Goal: Task Accomplishment & Management: Manage account settings

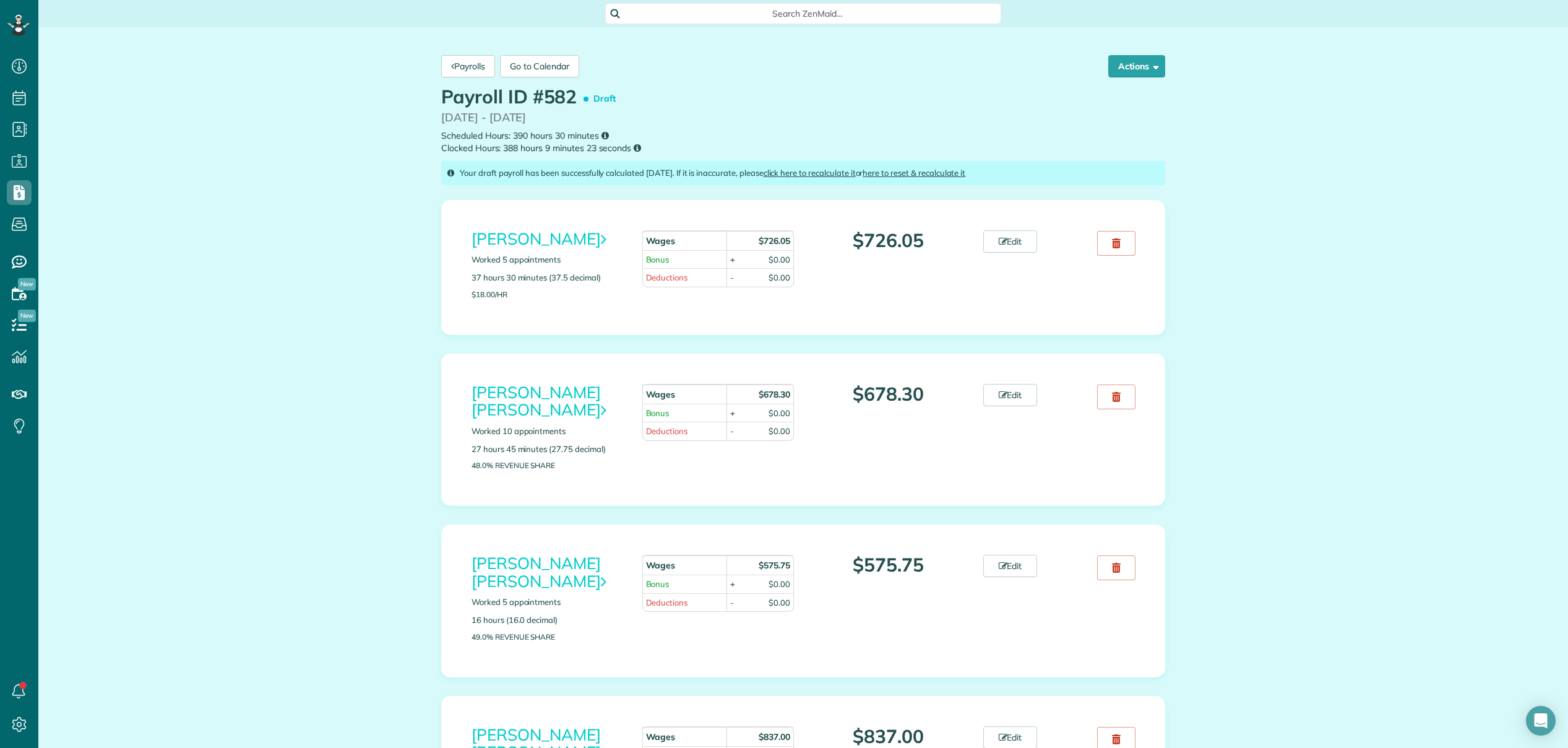
scroll to position [5, 5]
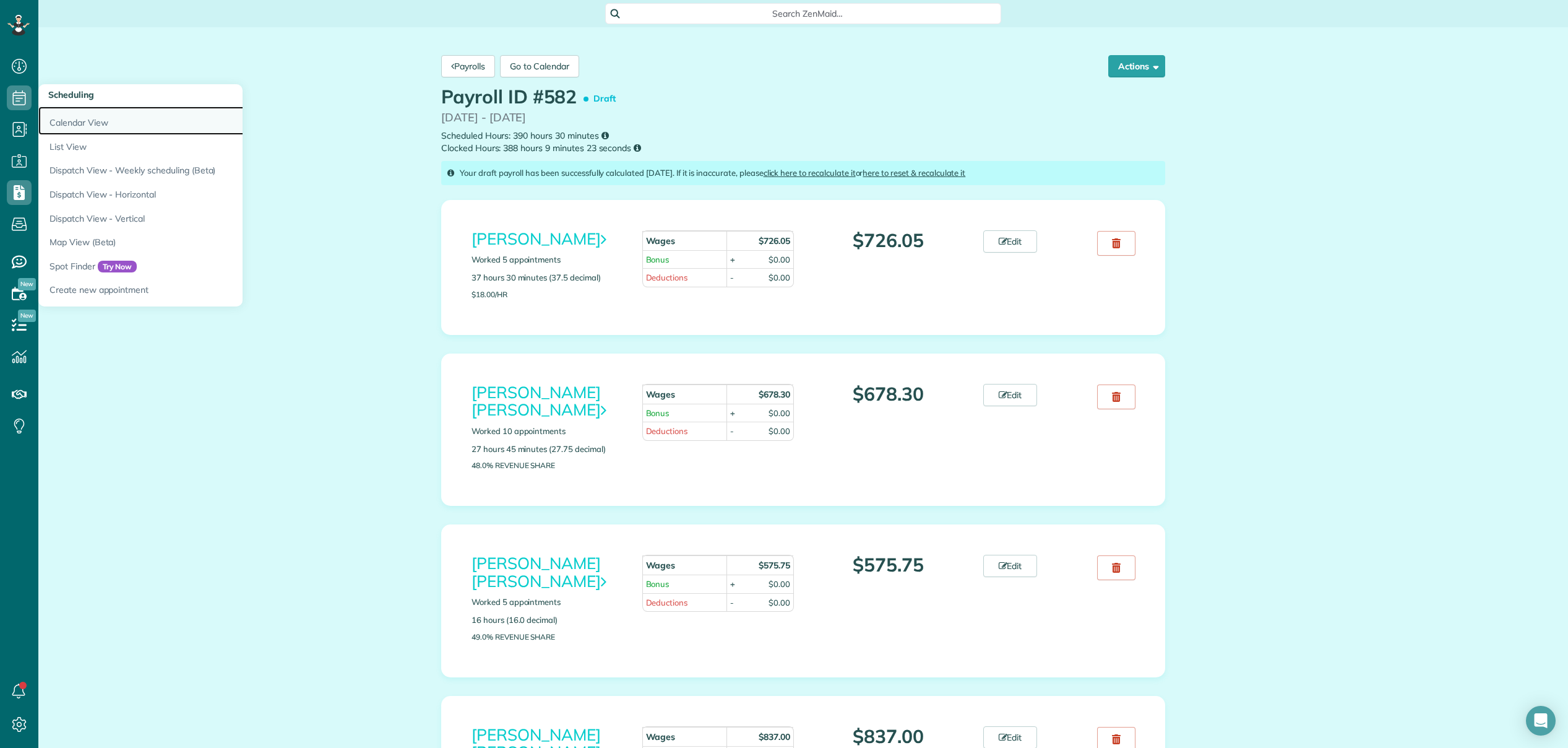
click at [75, 126] on link "Calendar View" at bounding box center [193, 120] width 310 height 28
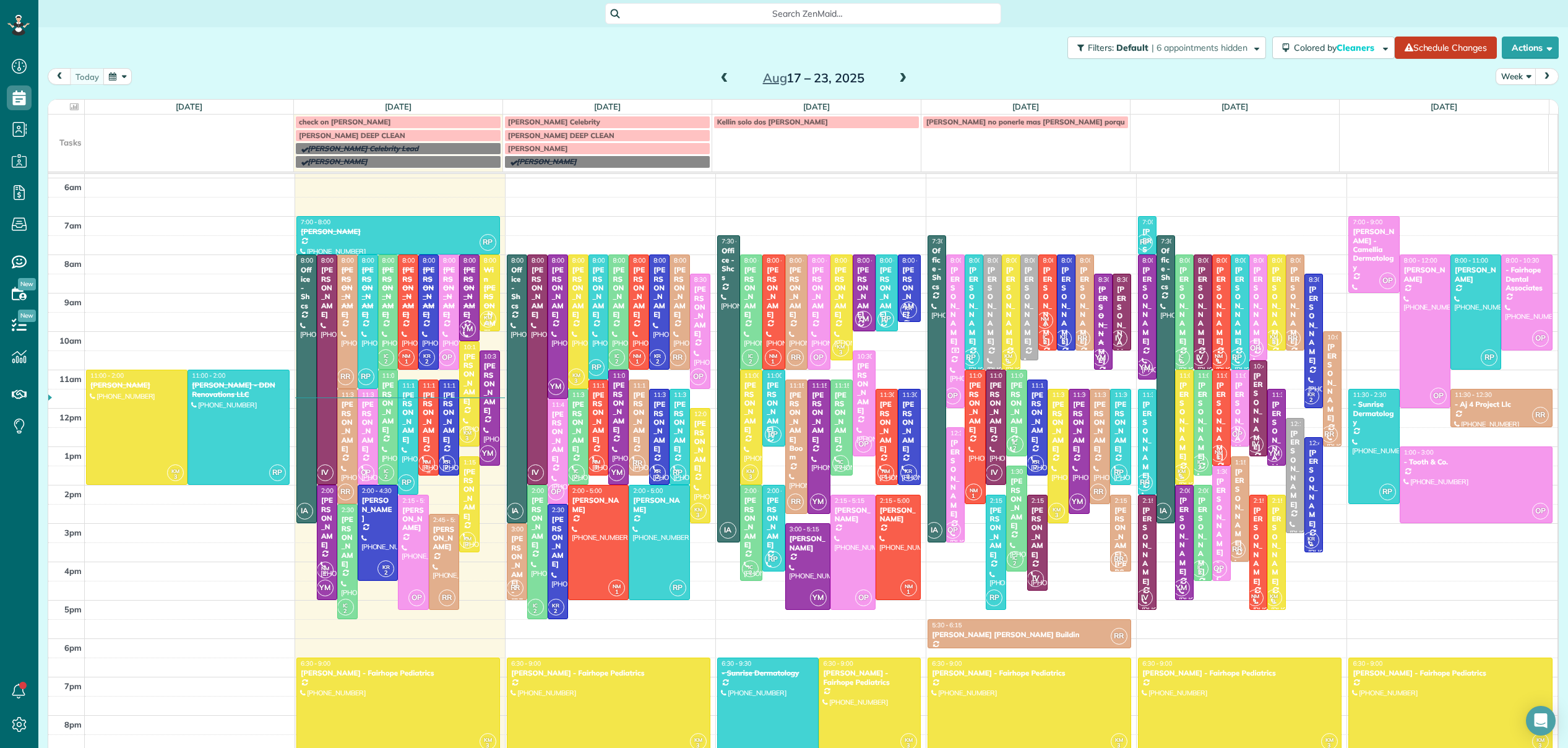
scroll to position [56, 0]
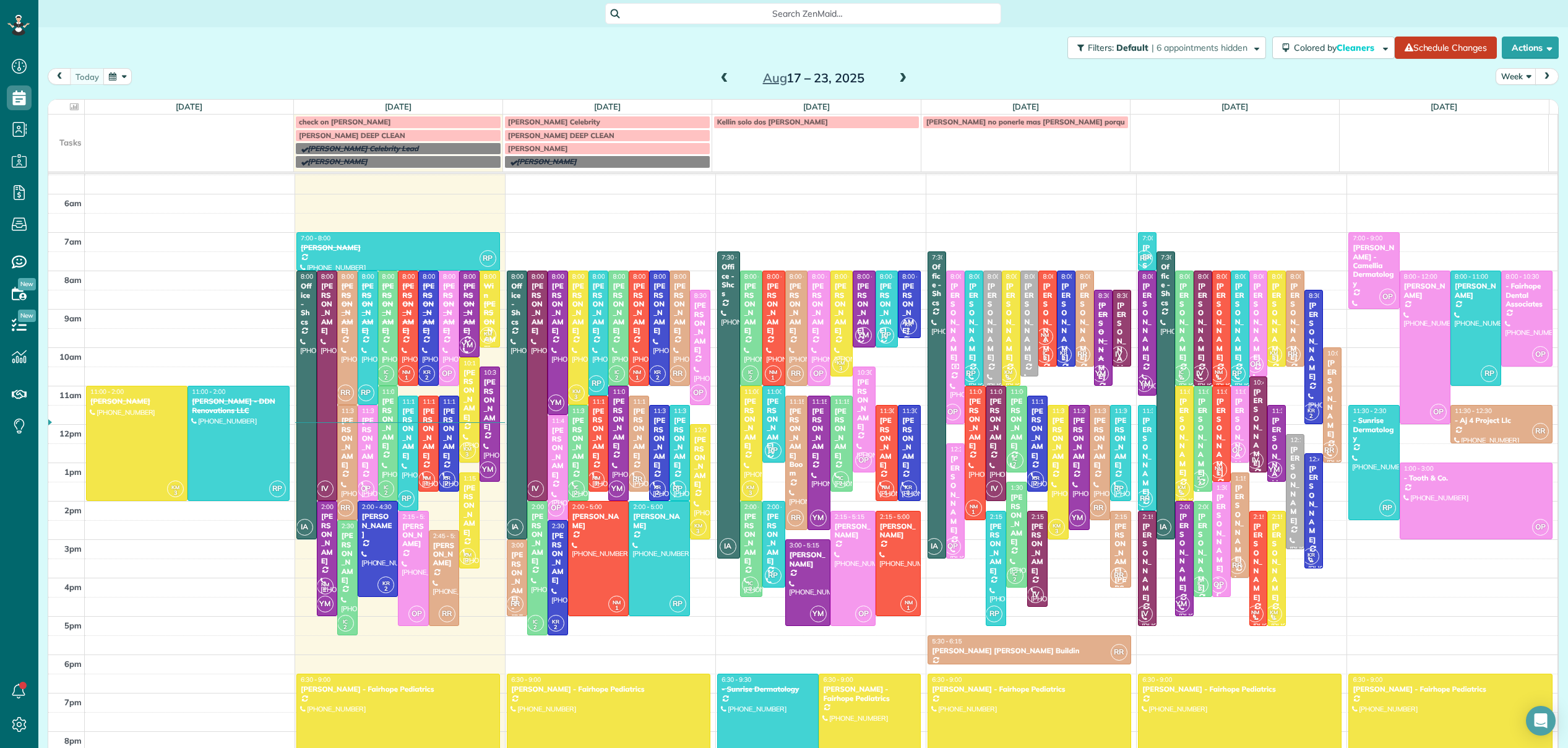
click at [764, 15] on span "Search ZenMaid…" at bounding box center [807, 14] width 376 height 13
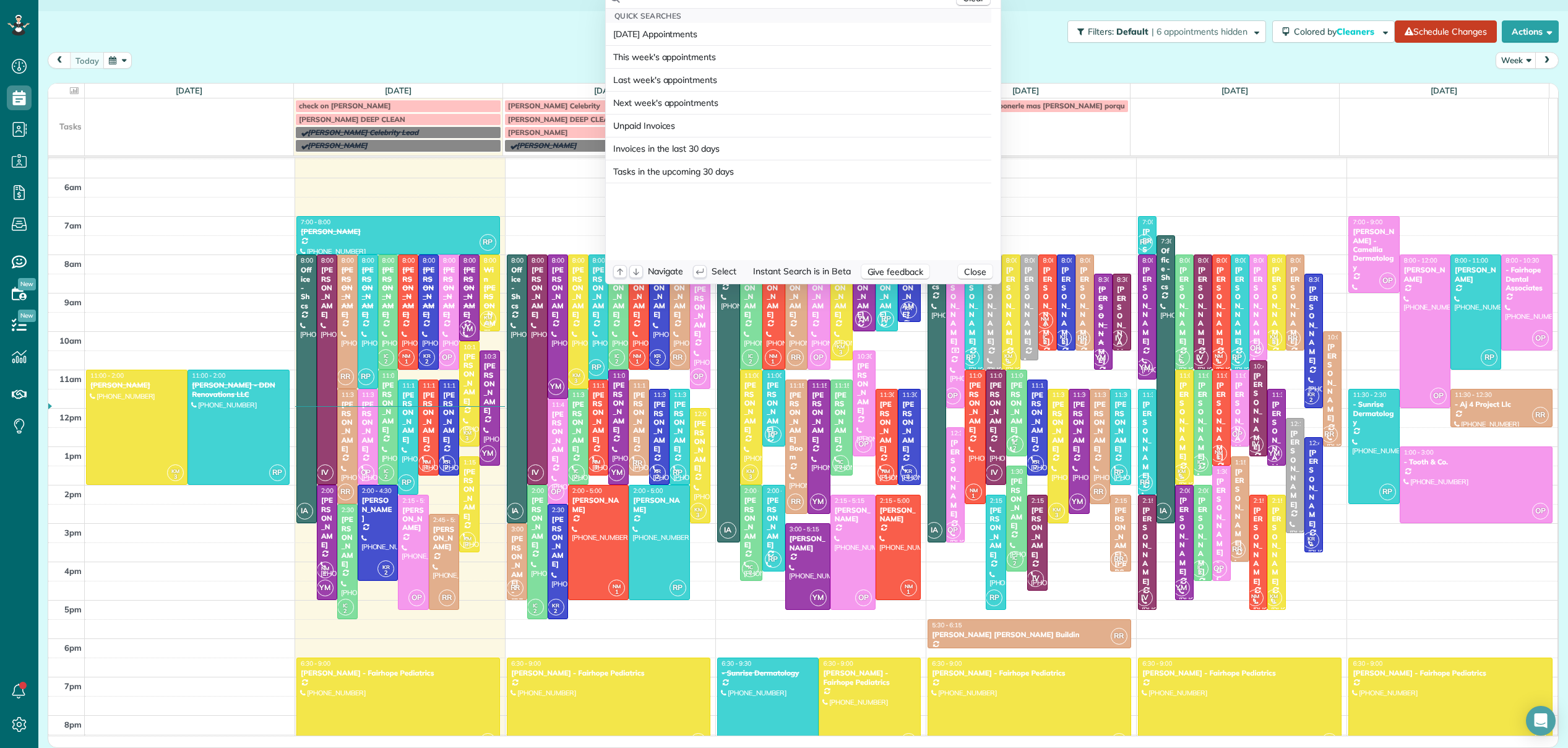
scroll to position [0, 0]
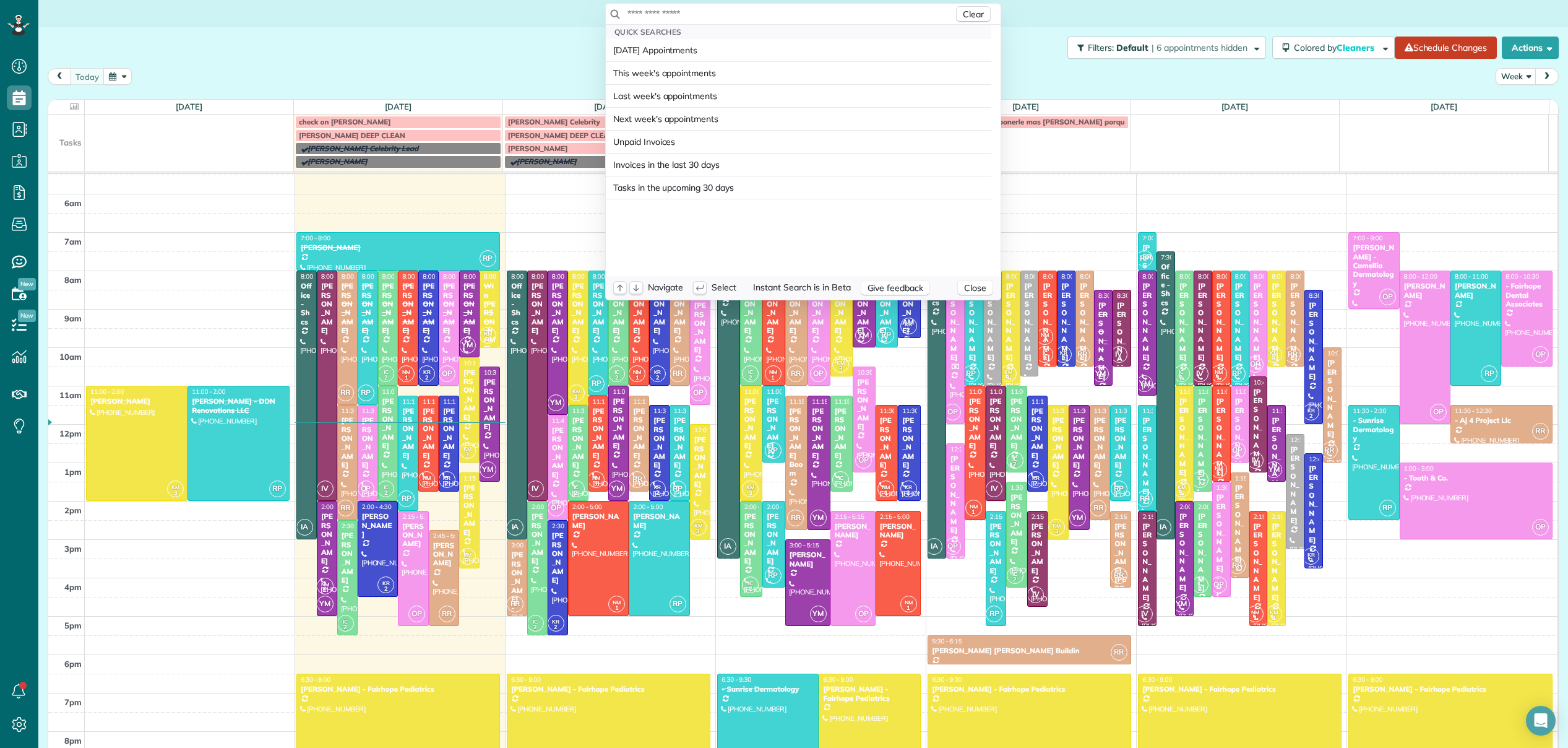
click at [678, 10] on input "text" at bounding box center [789, 14] width 327 height 13
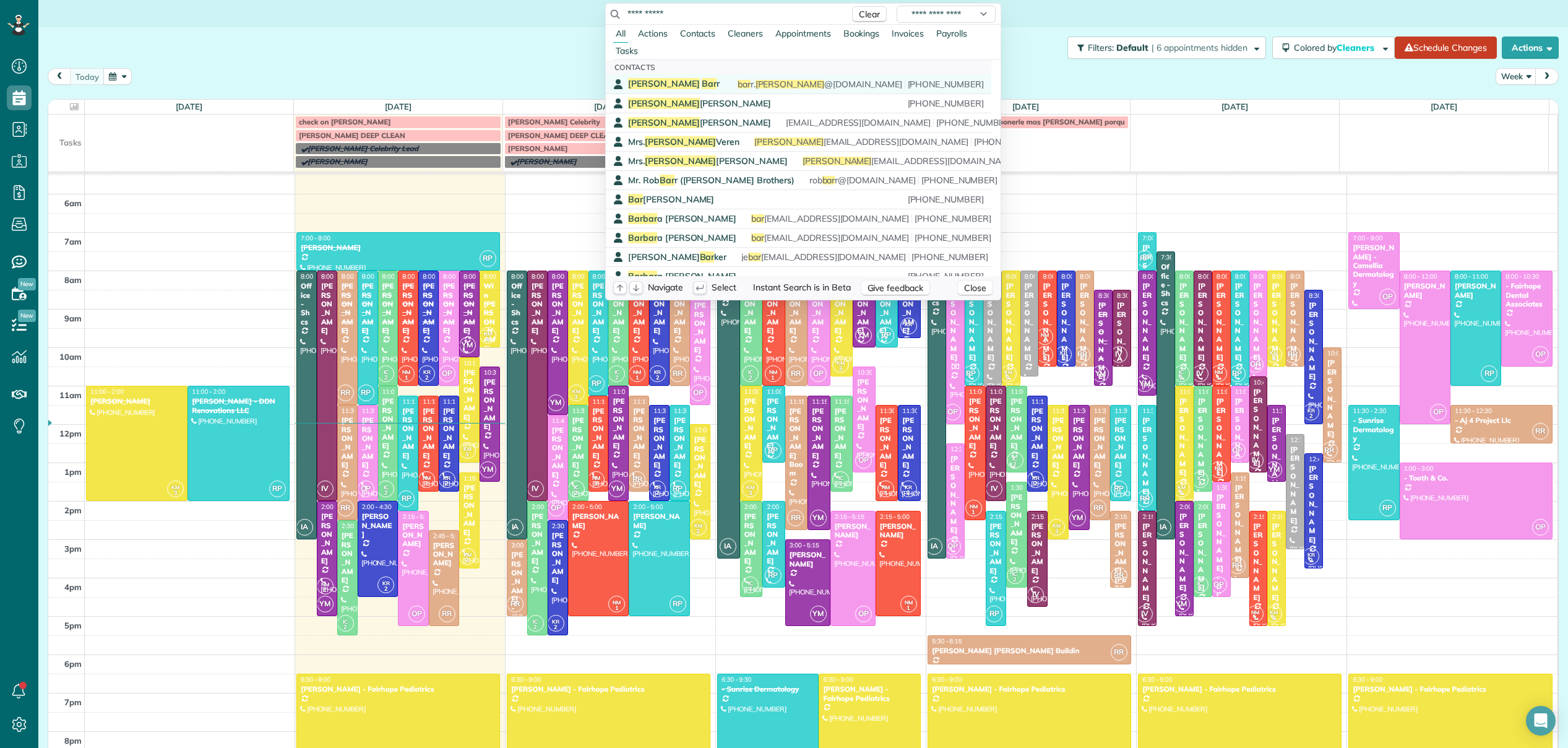
type input "**********"
click at [654, 80] on span "Audrey Bar r" at bounding box center [674, 84] width 92 height 11
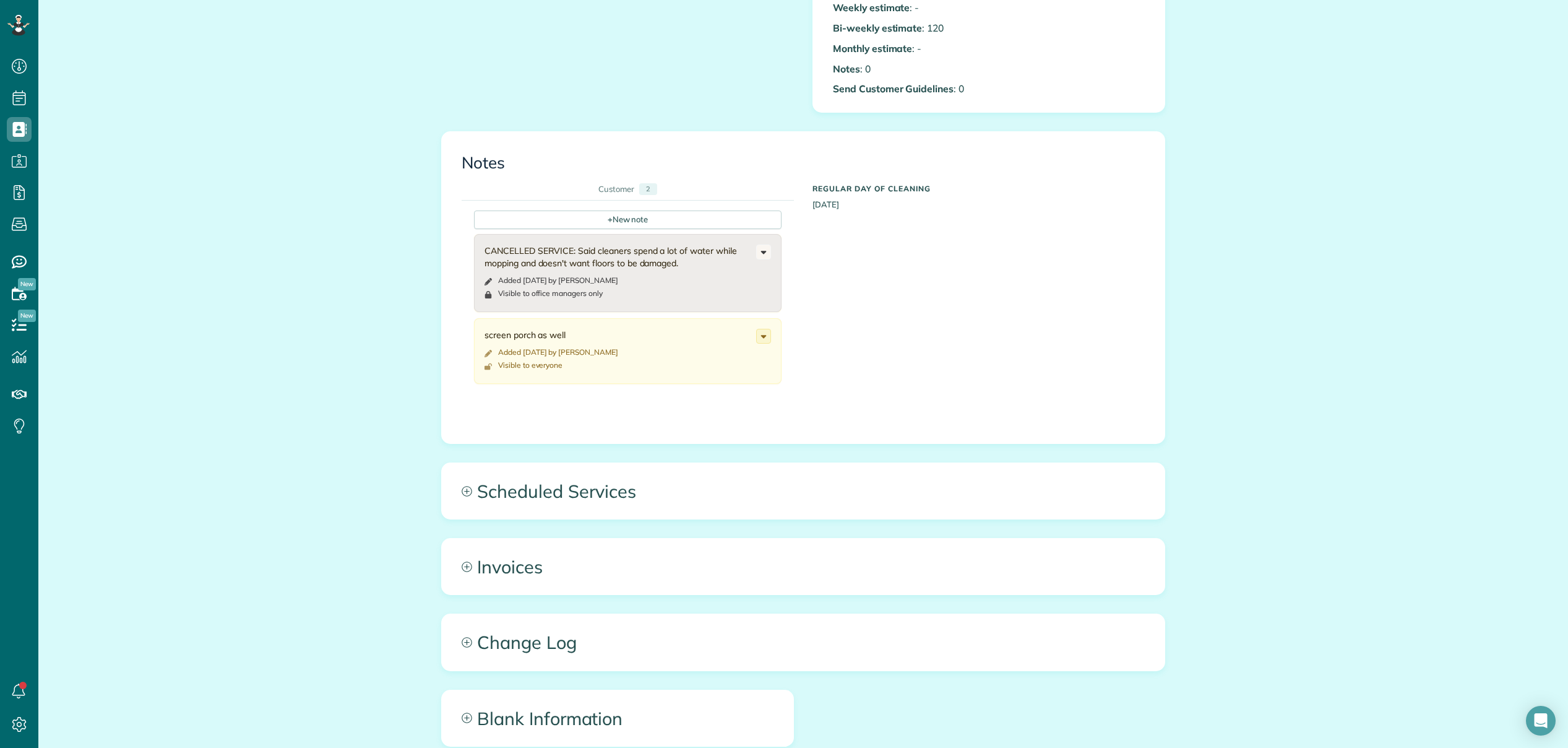
scroll to position [560, 0]
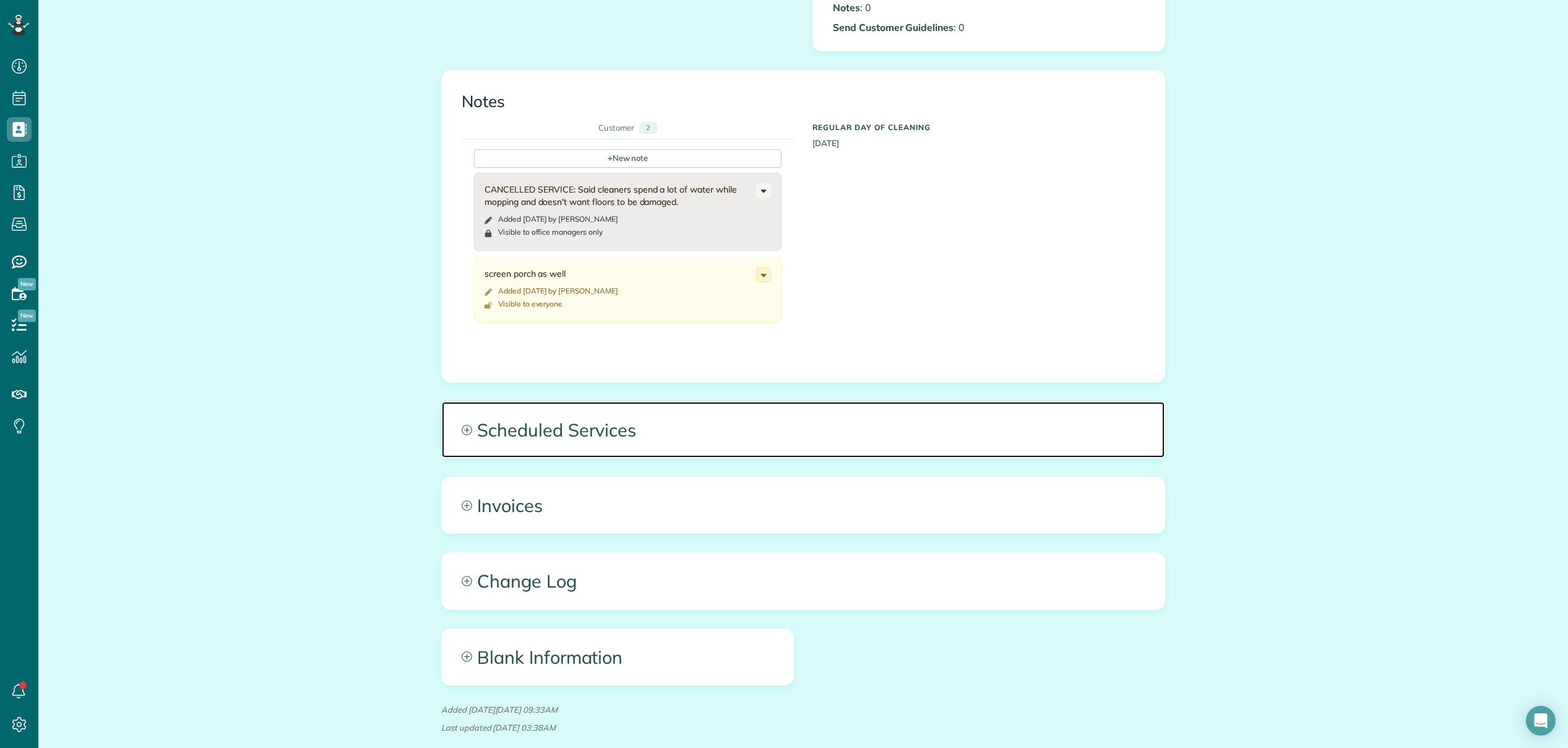
click at [564, 433] on span "Scheduled Services" at bounding box center [803, 429] width 723 height 56
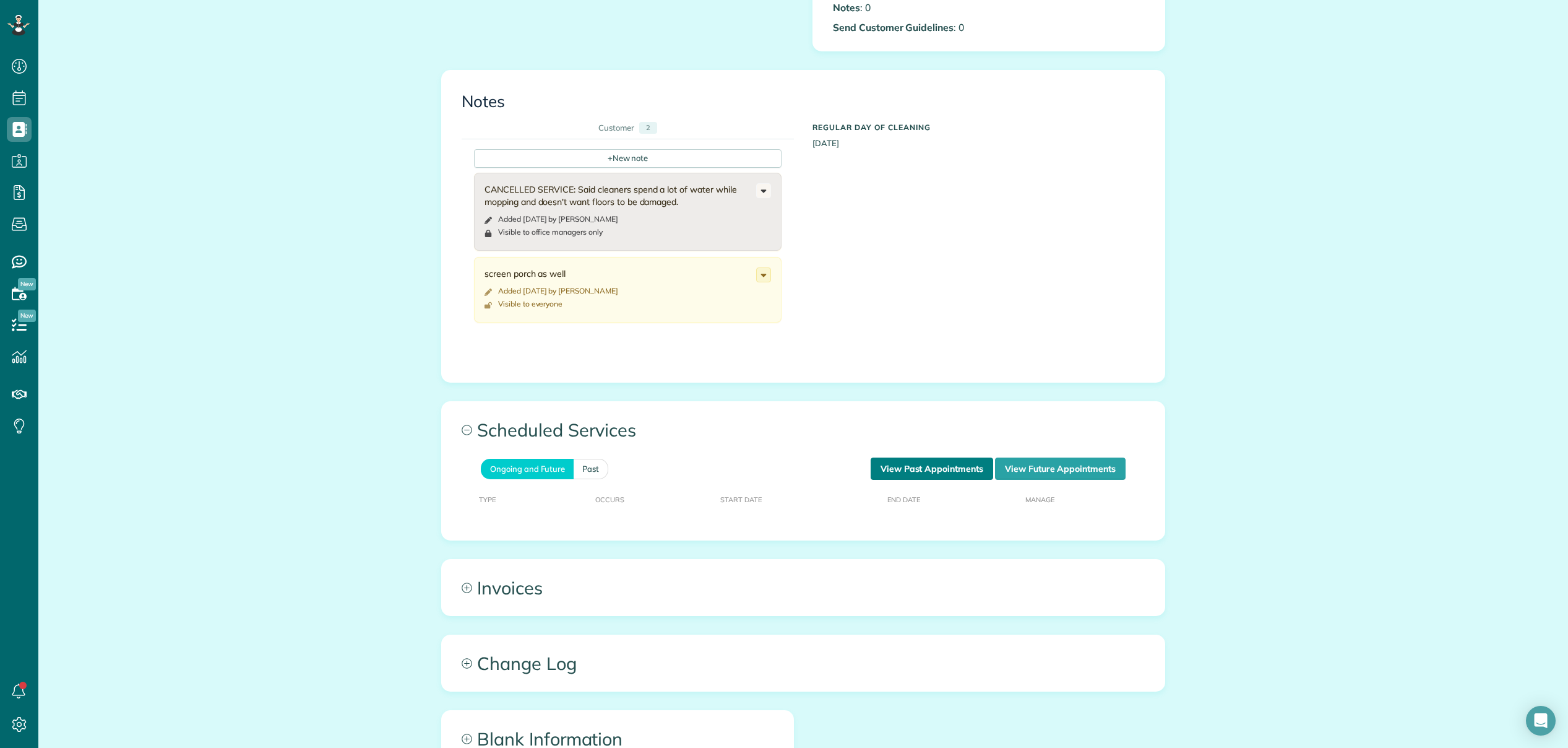
click at [928, 468] on link "View Past Appointments" at bounding box center [932, 468] width 123 height 22
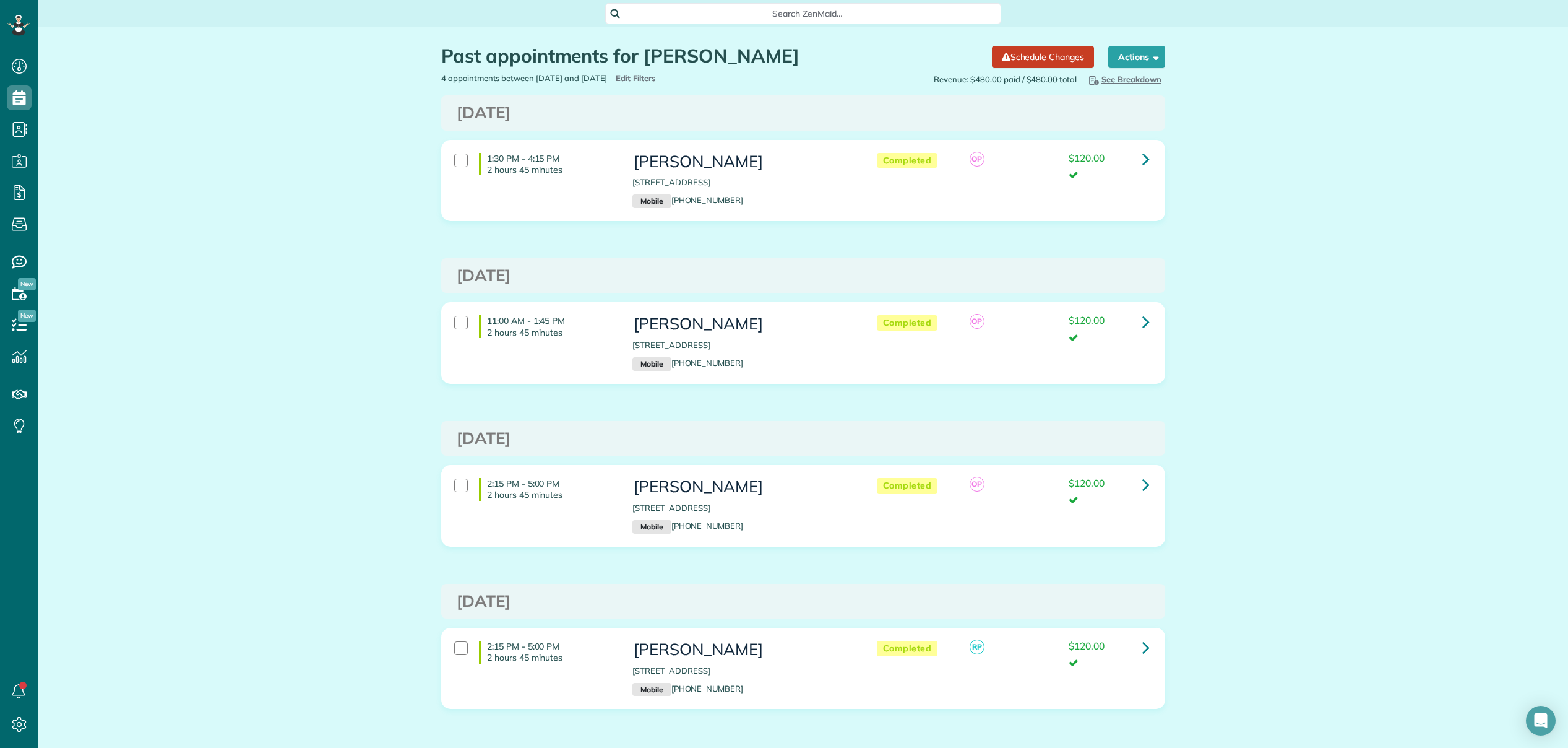
click at [769, 16] on span "Search ZenMaid…" at bounding box center [807, 14] width 376 height 13
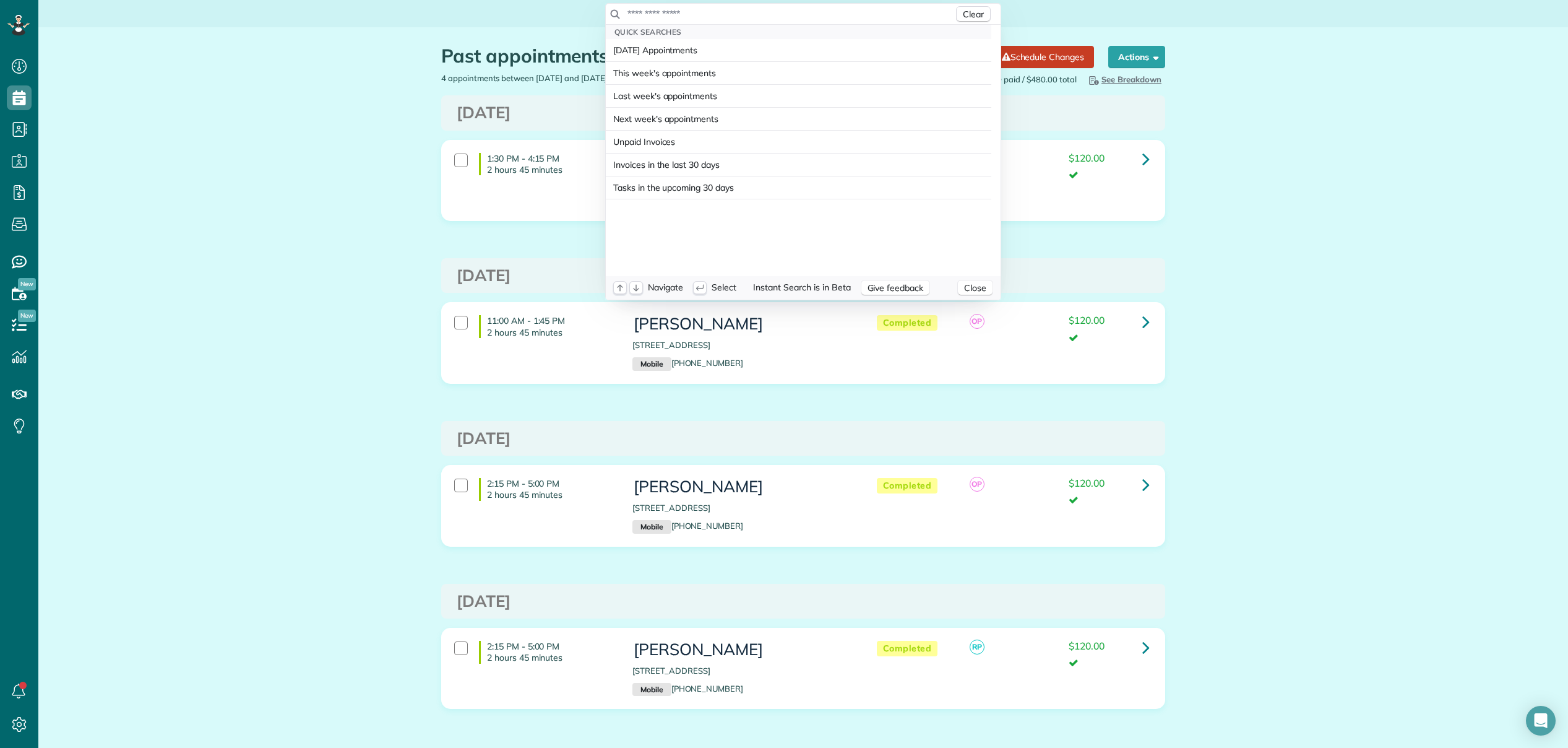
click at [769, 16] on input "text" at bounding box center [789, 14] width 327 height 13
click at [767, 15] on input "text" at bounding box center [789, 14] width 327 height 13
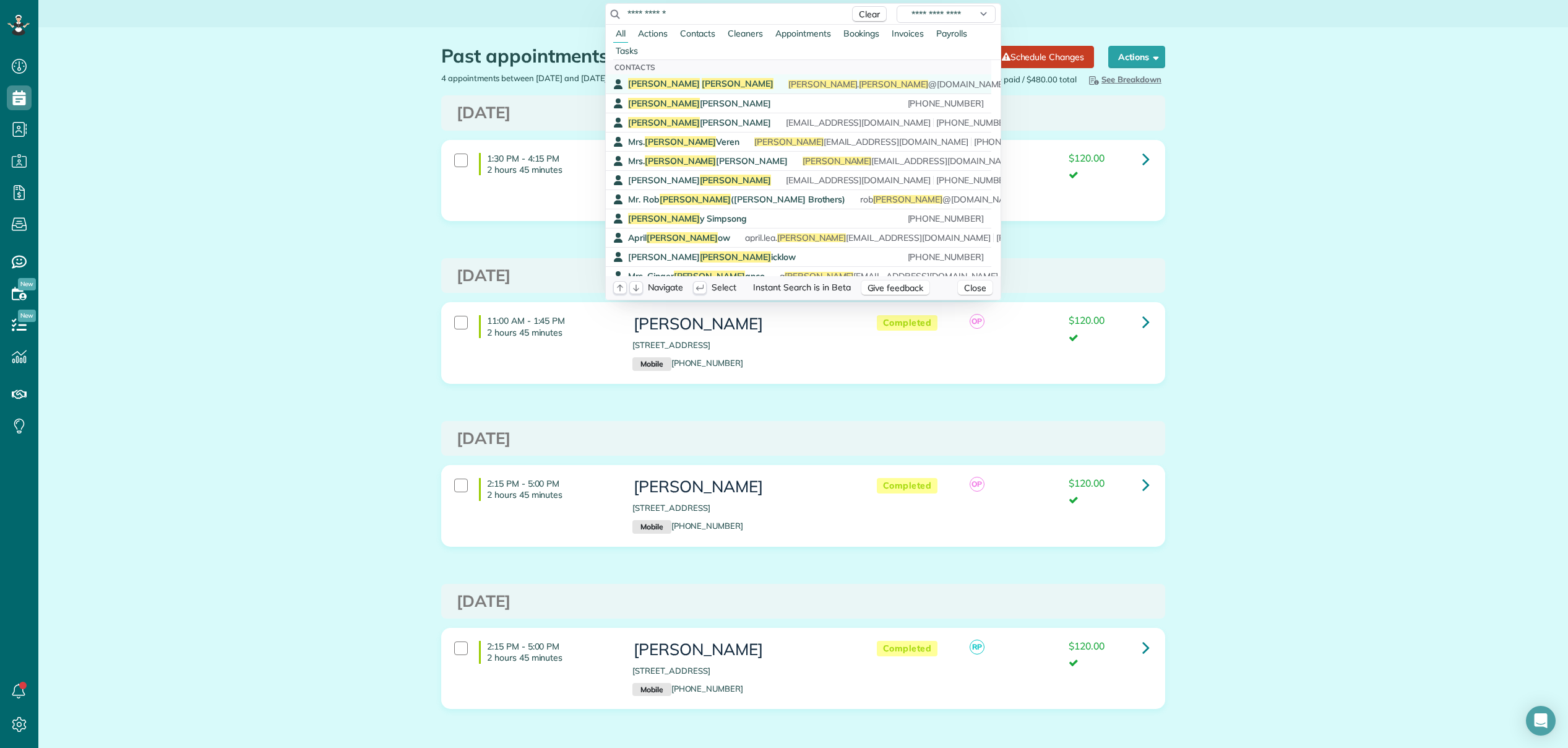
type input "**********"
click at [702, 80] on span "Audrey" at bounding box center [738, 84] width 72 height 11
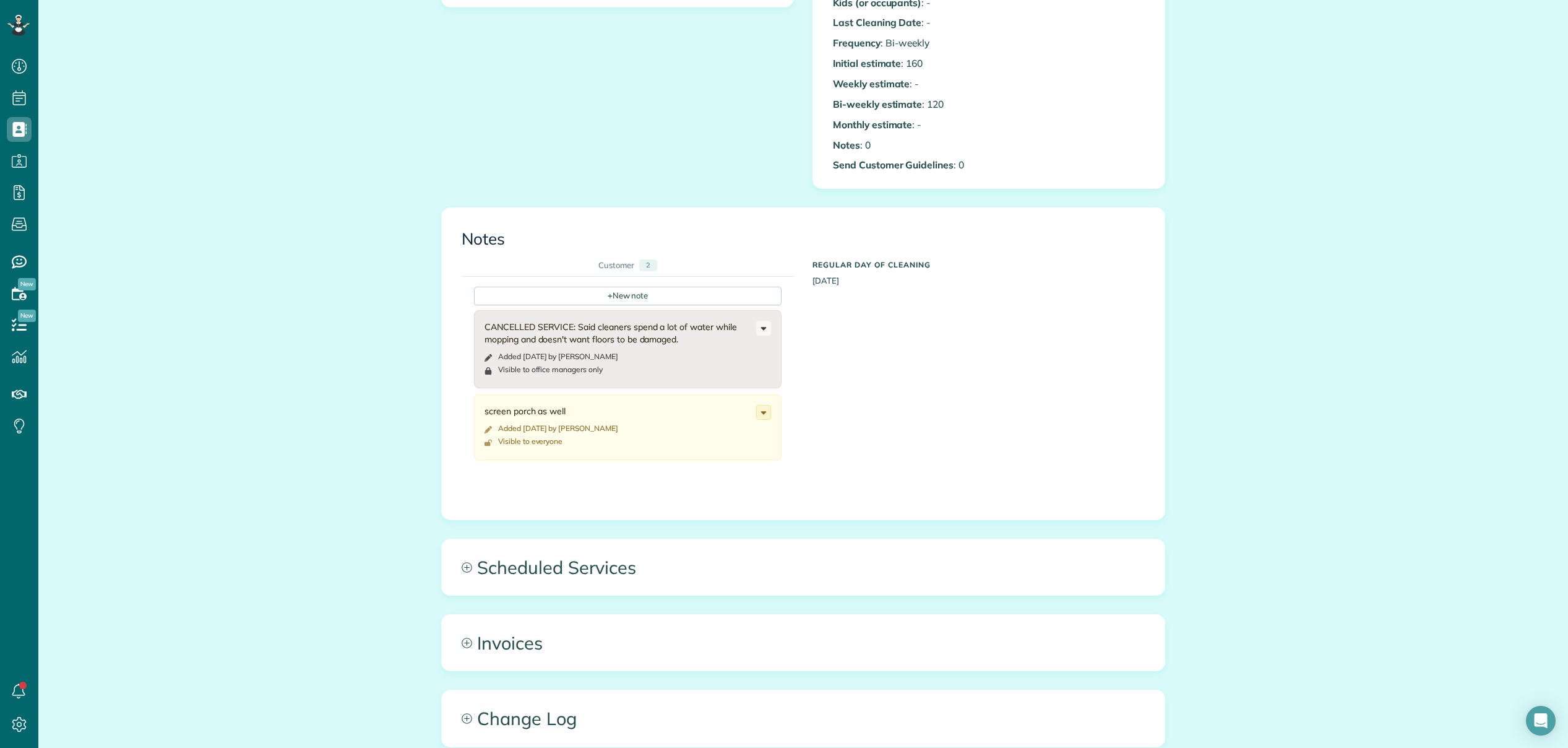
scroll to position [449, 0]
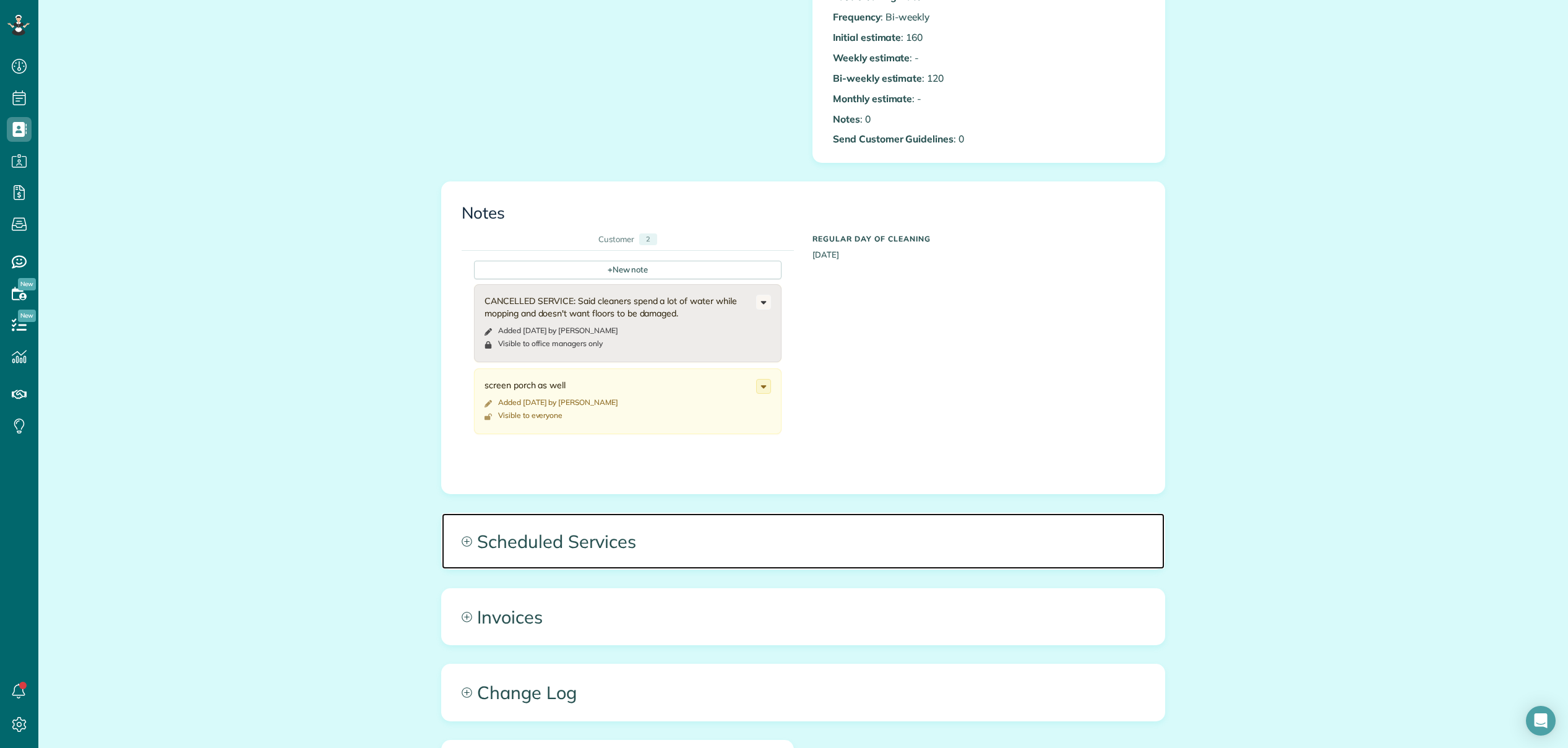
click at [498, 547] on span "Scheduled Services" at bounding box center [803, 540] width 723 height 56
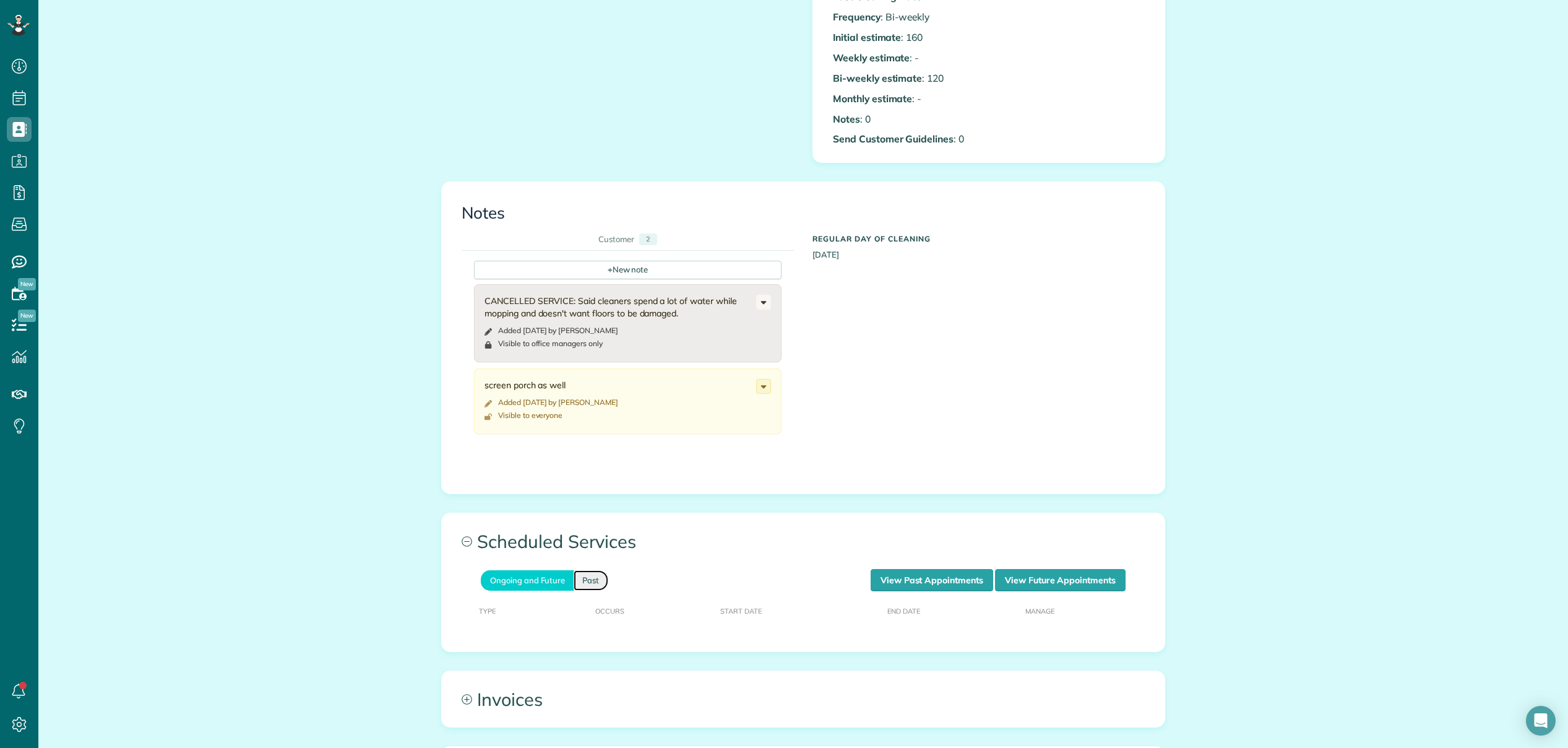
click at [585, 584] on link "Past" at bounding box center [591, 580] width 35 height 20
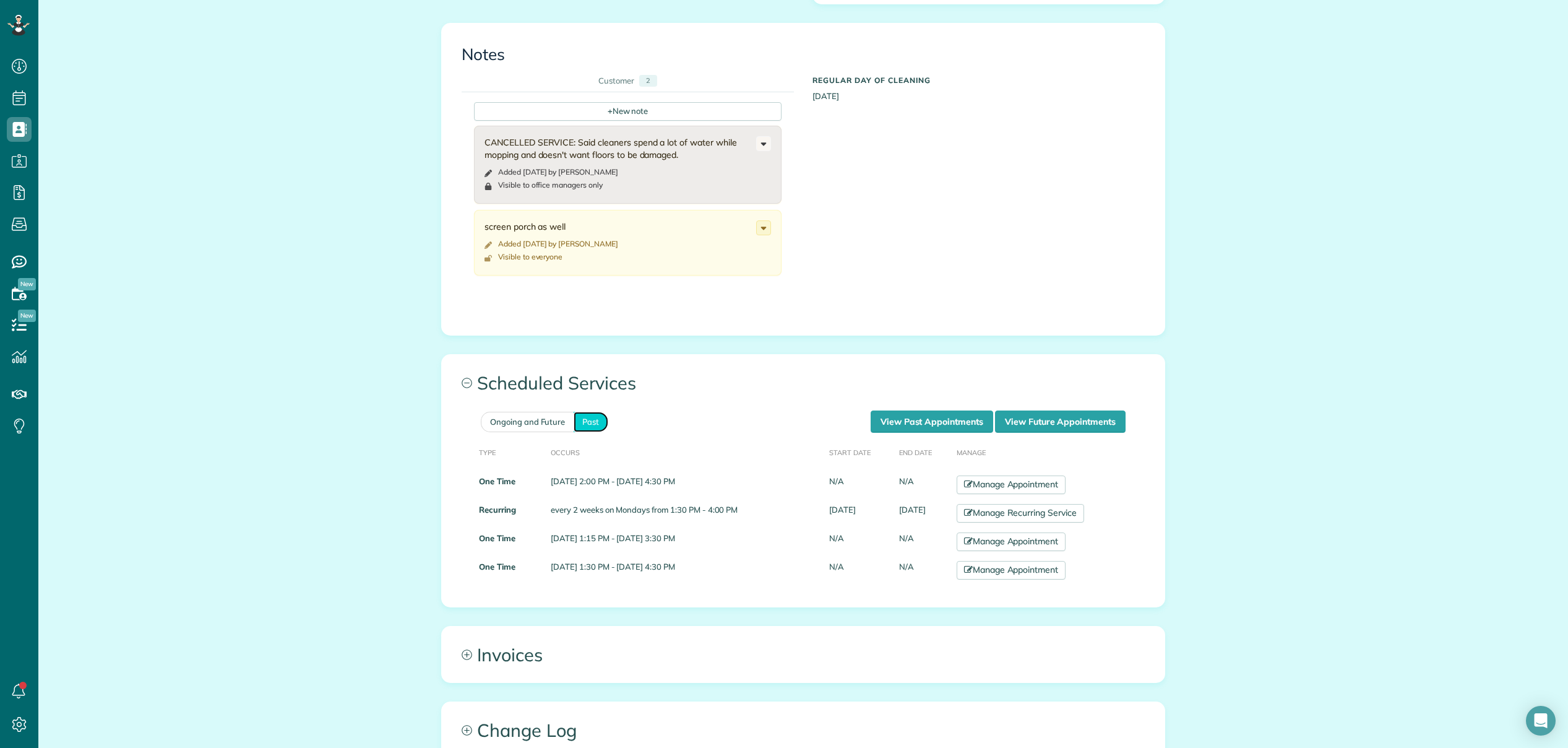
scroll to position [615, 0]
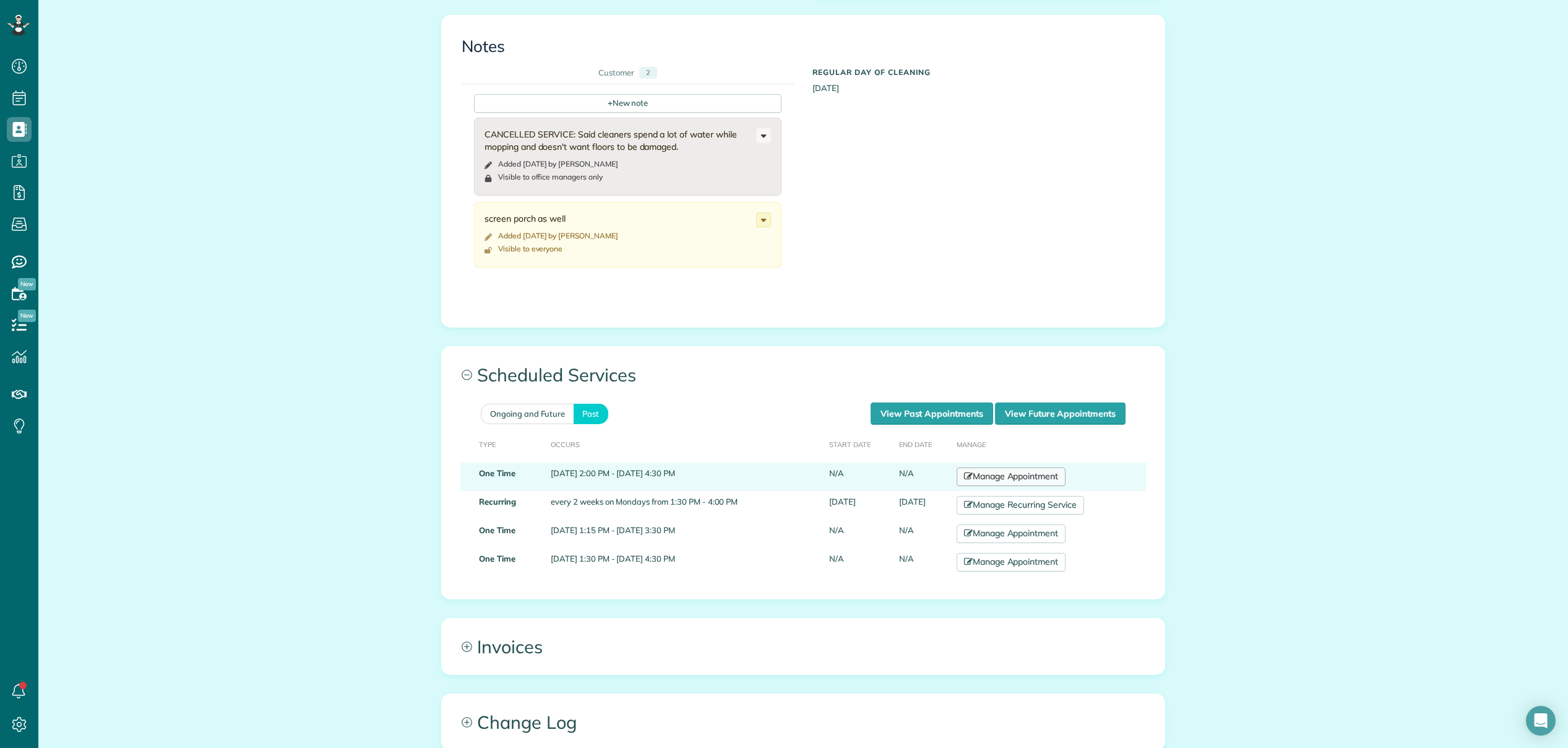
click at [1011, 476] on link "Manage Appointment" at bounding box center [1011, 476] width 109 height 18
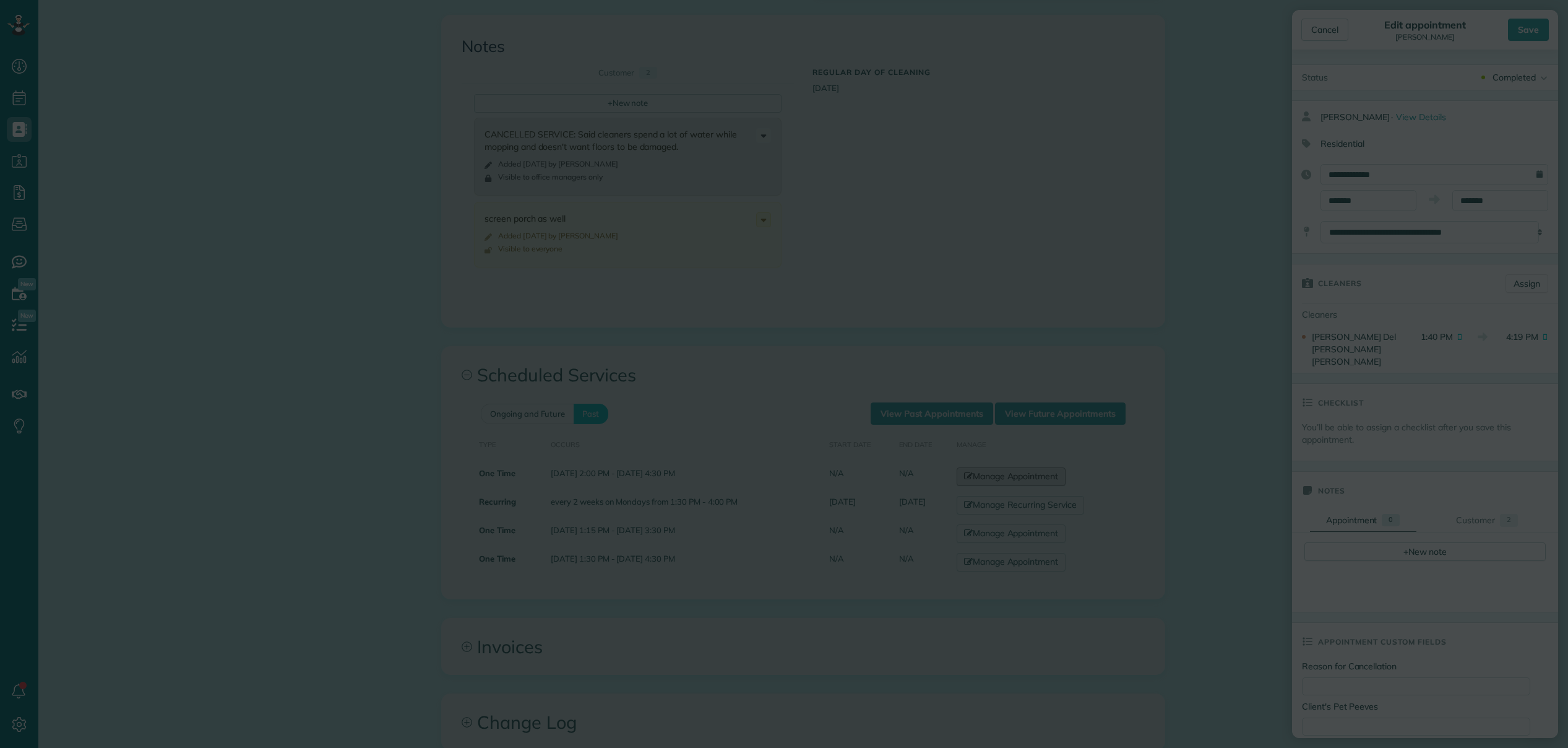
click at [999, 531] on body "Dashboard Scheduling Calendar View List View Dispatch View - Weekly scheduling …" at bounding box center [784, 374] width 1568 height 748
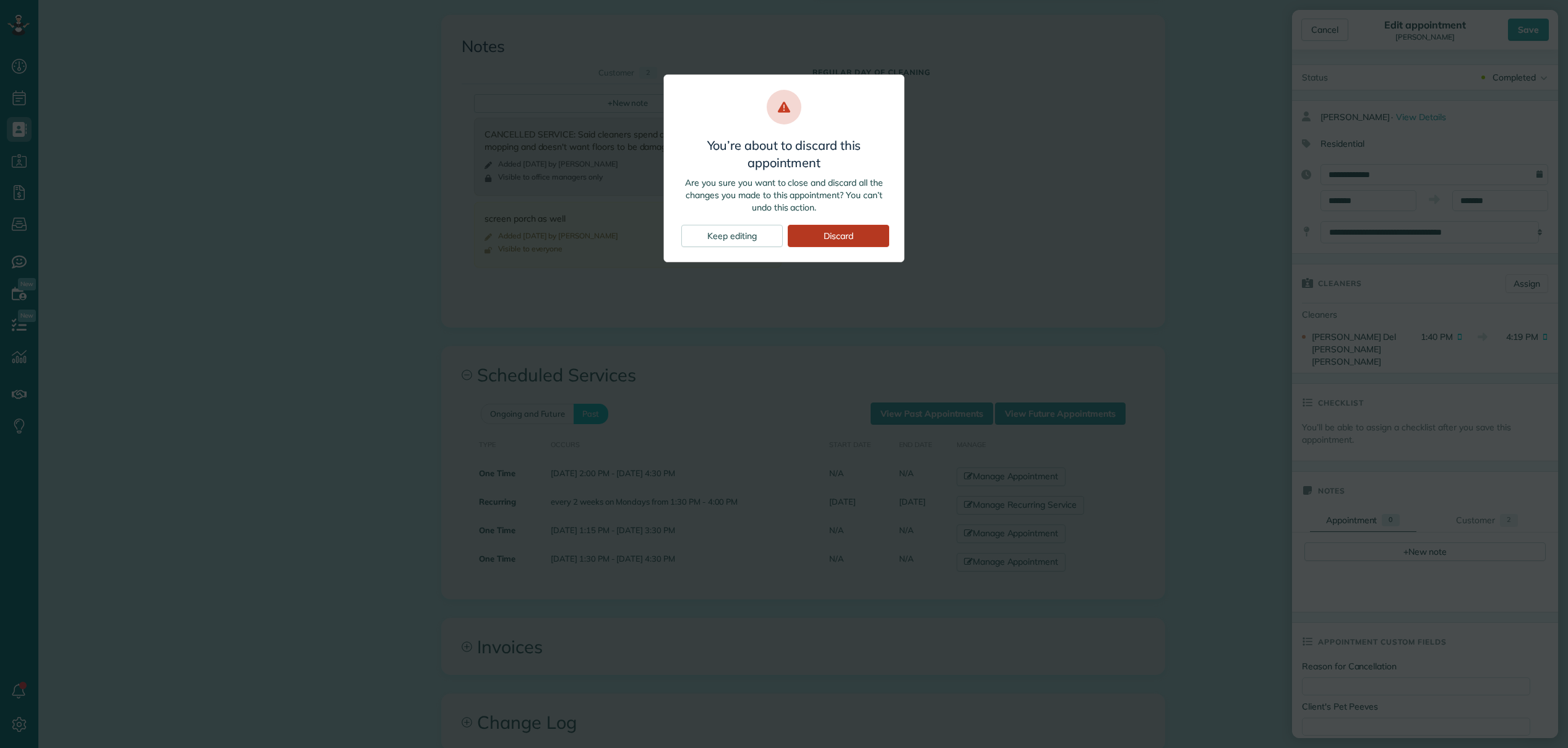
click at [835, 231] on div "Discard" at bounding box center [838, 236] width 101 height 22
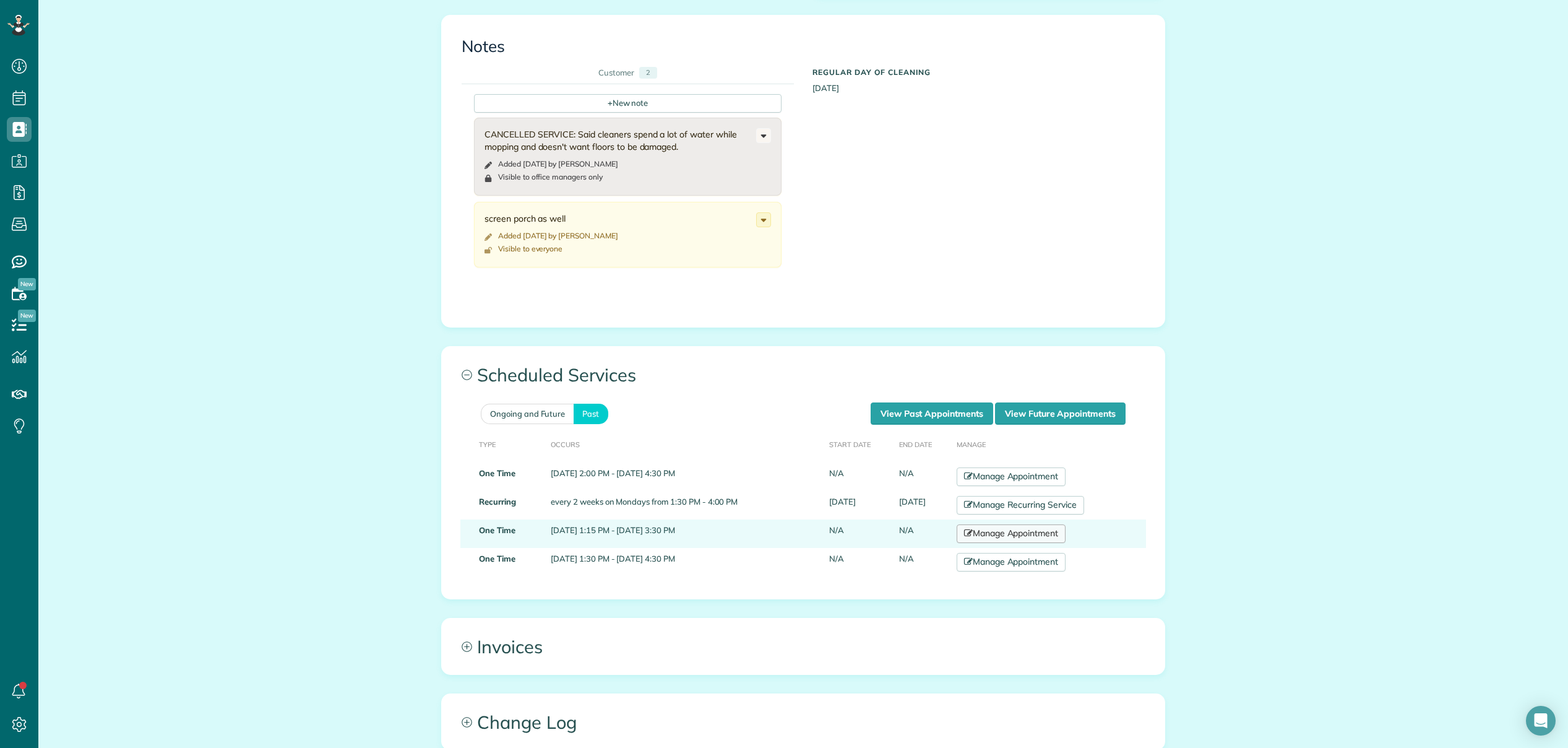
click at [983, 532] on link "Manage Appointment" at bounding box center [1011, 534] width 109 height 18
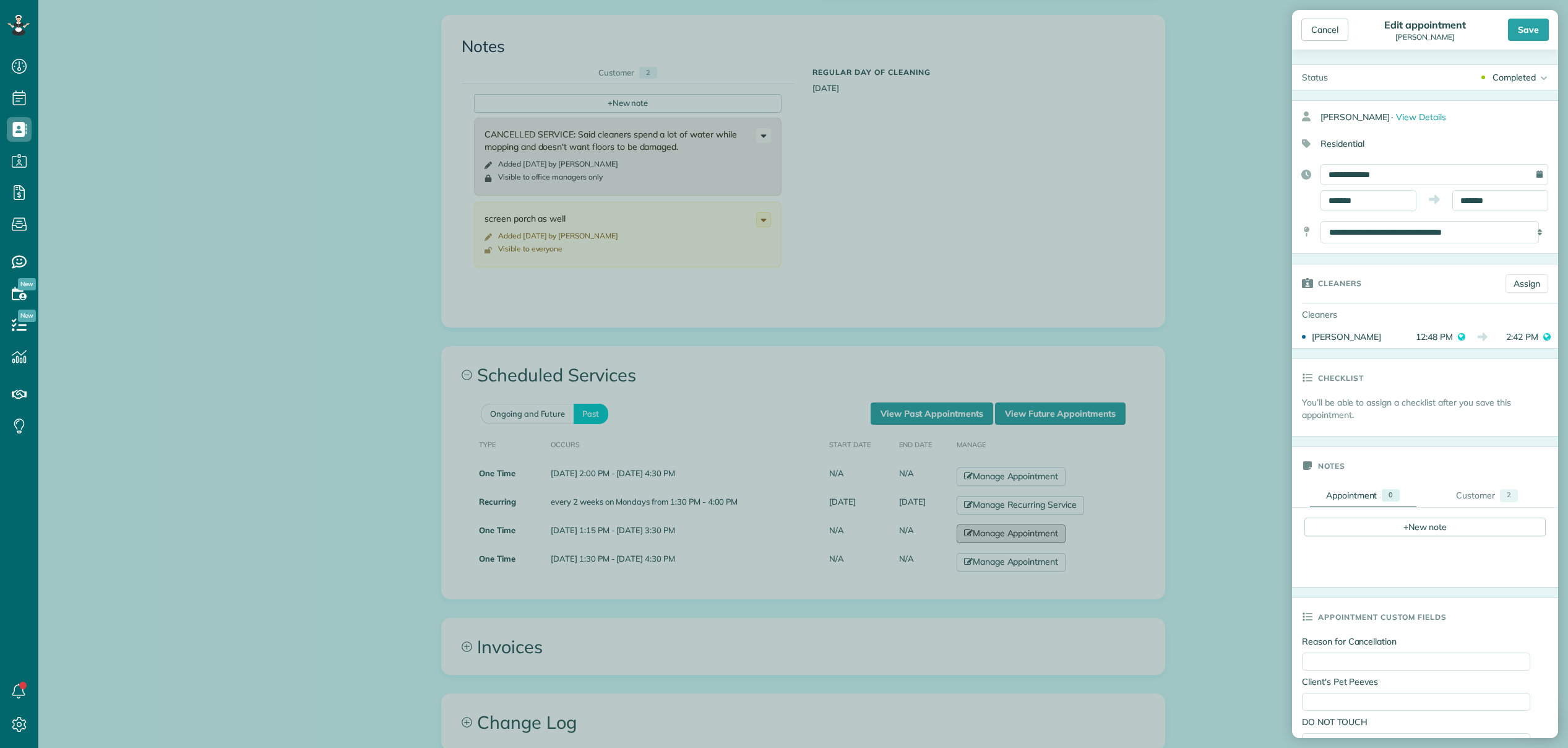
click at [1002, 565] on body "Dashboard Scheduling Calendar View List View Dispatch View - Weekly scheduling …" at bounding box center [784, 374] width 1568 height 748
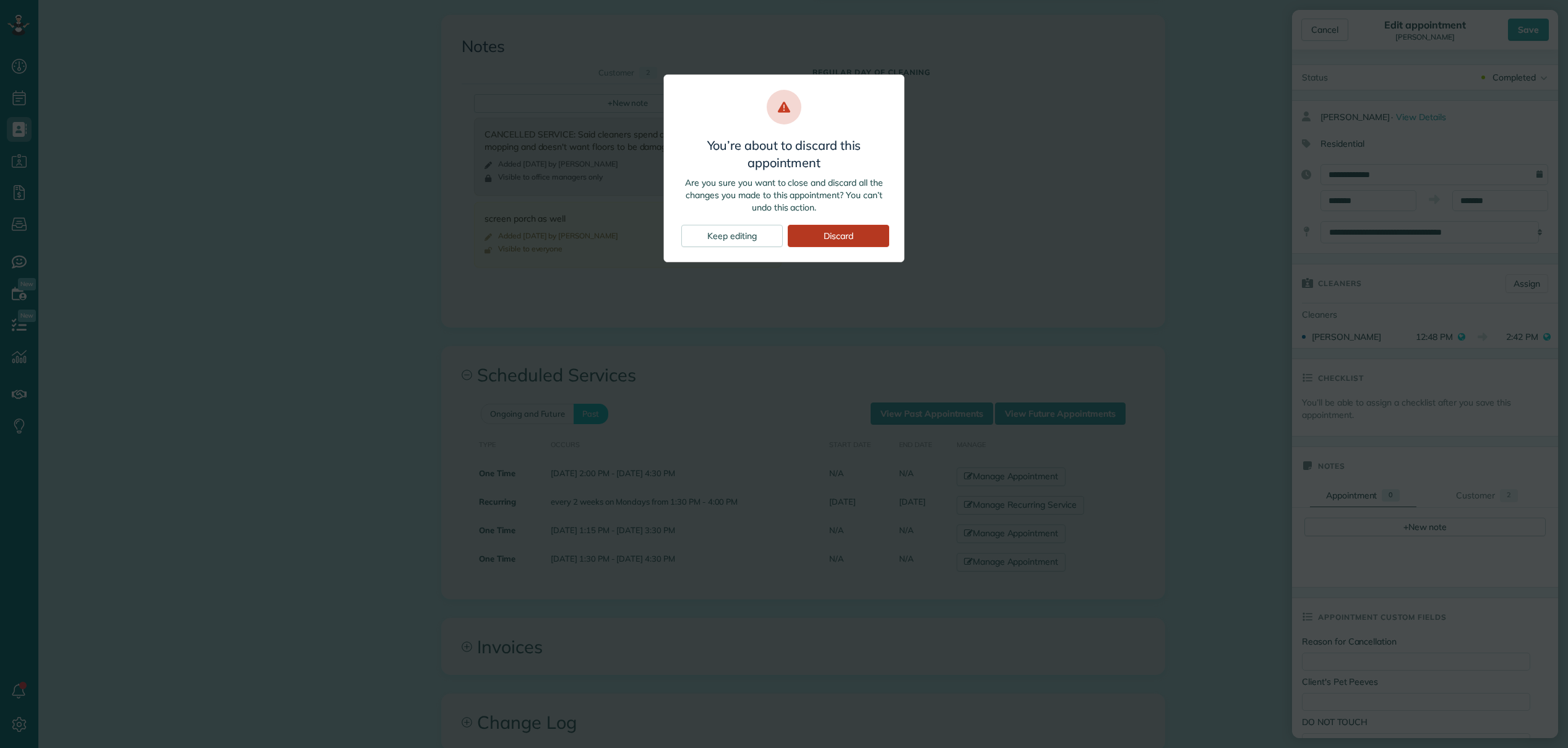
click at [833, 228] on div "Discard" at bounding box center [838, 236] width 101 height 22
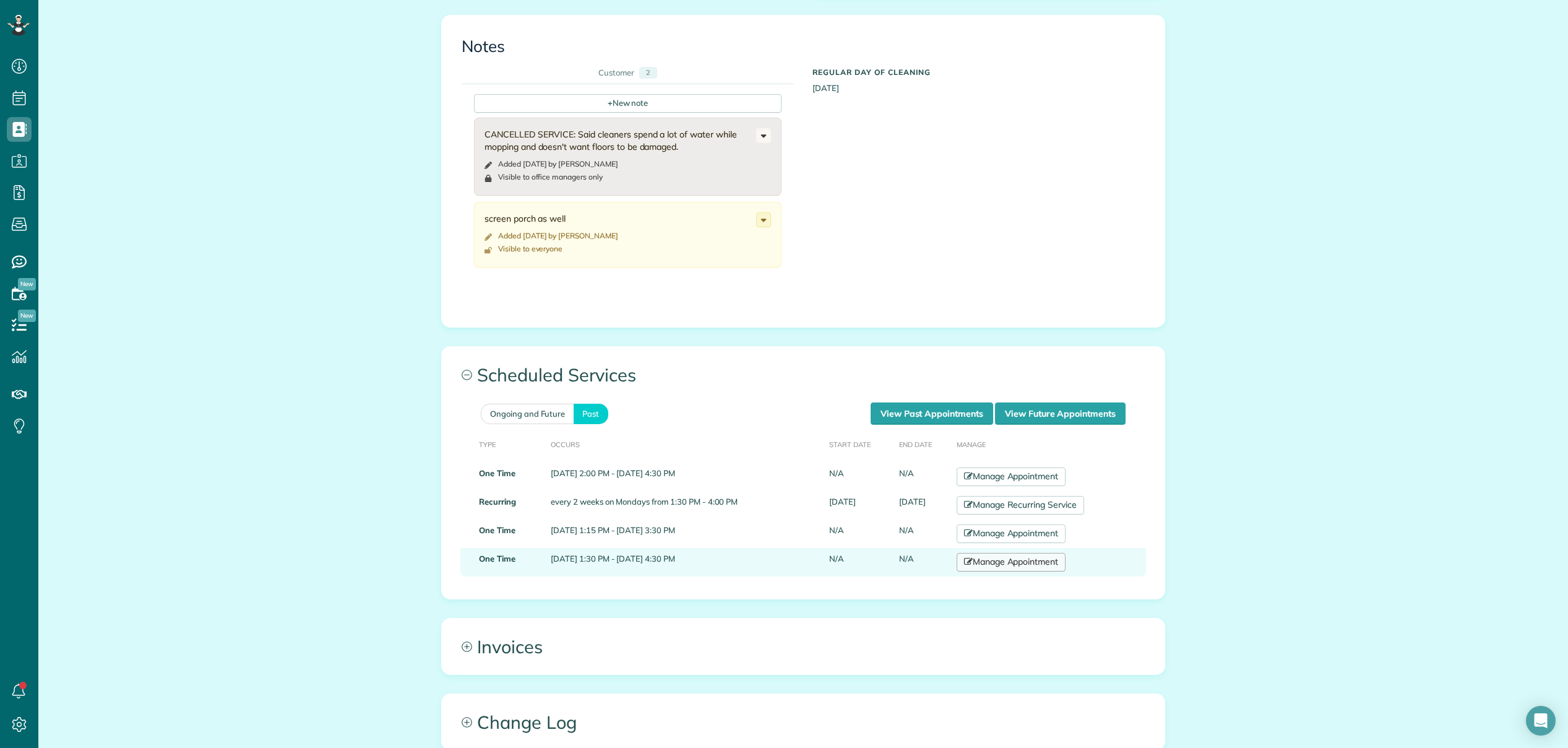
click at [997, 565] on link "Manage Appointment" at bounding box center [1011, 562] width 109 height 18
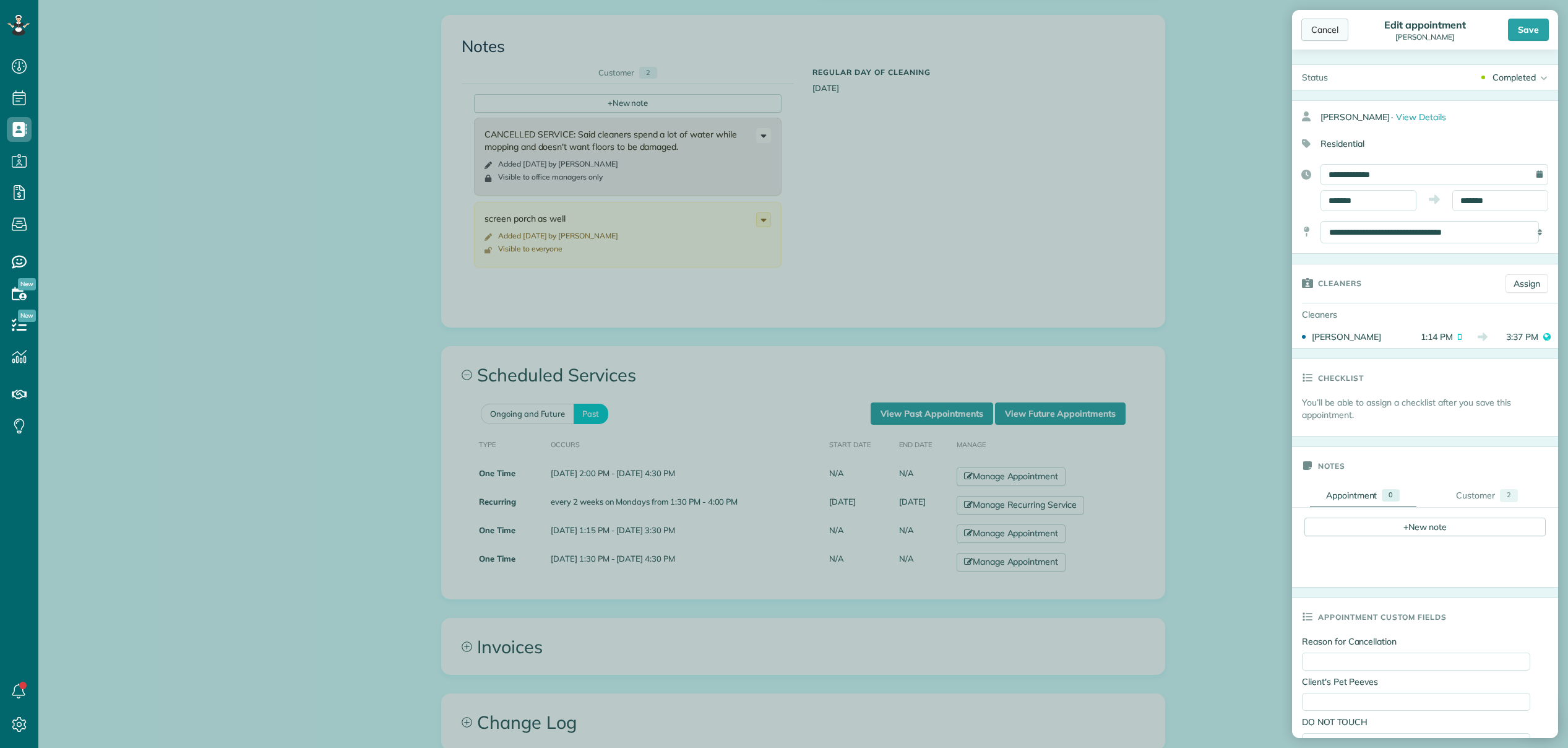
click at [1342, 32] on div "Cancel" at bounding box center [1325, 29] width 47 height 22
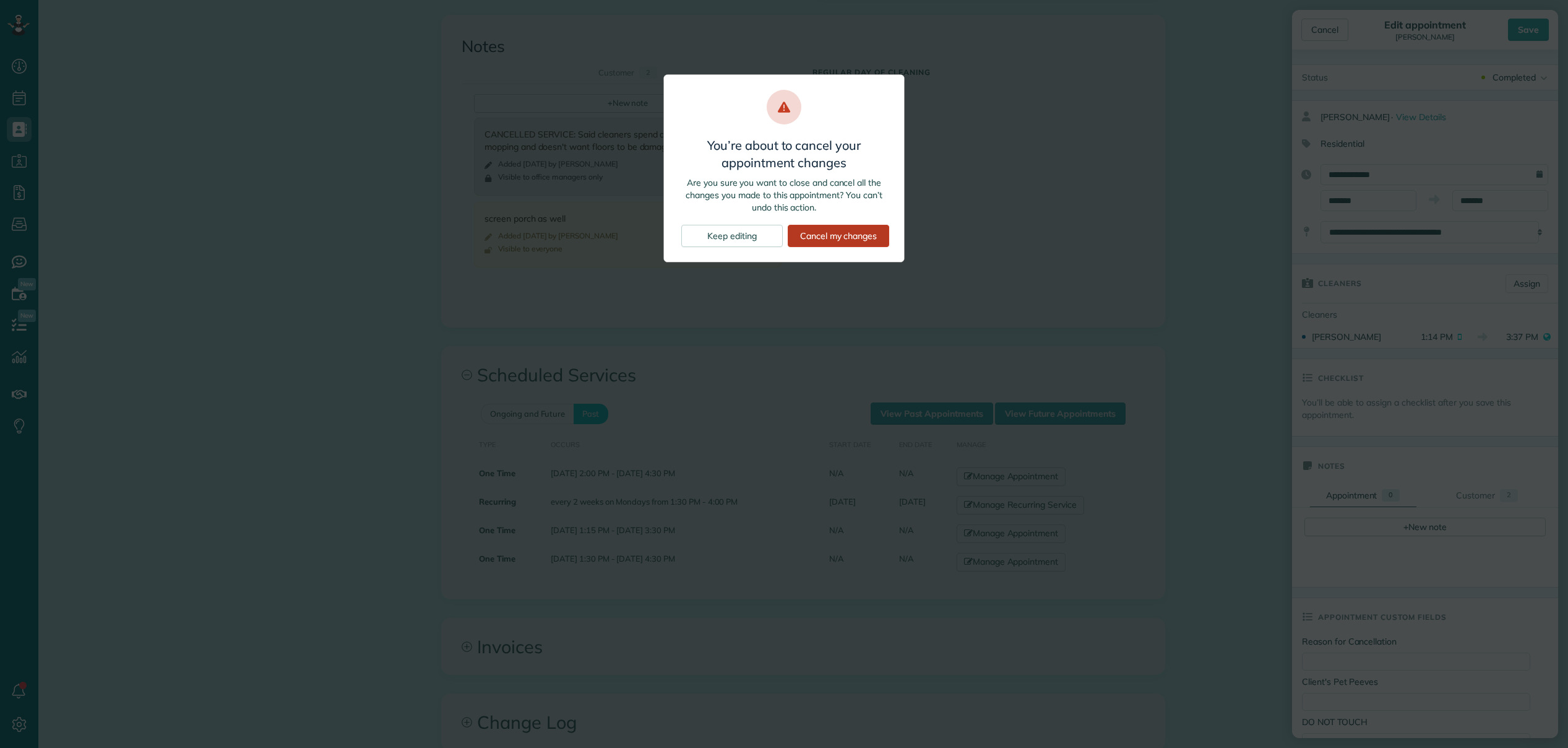
click at [820, 237] on div "Cancel my changes" at bounding box center [838, 236] width 101 height 22
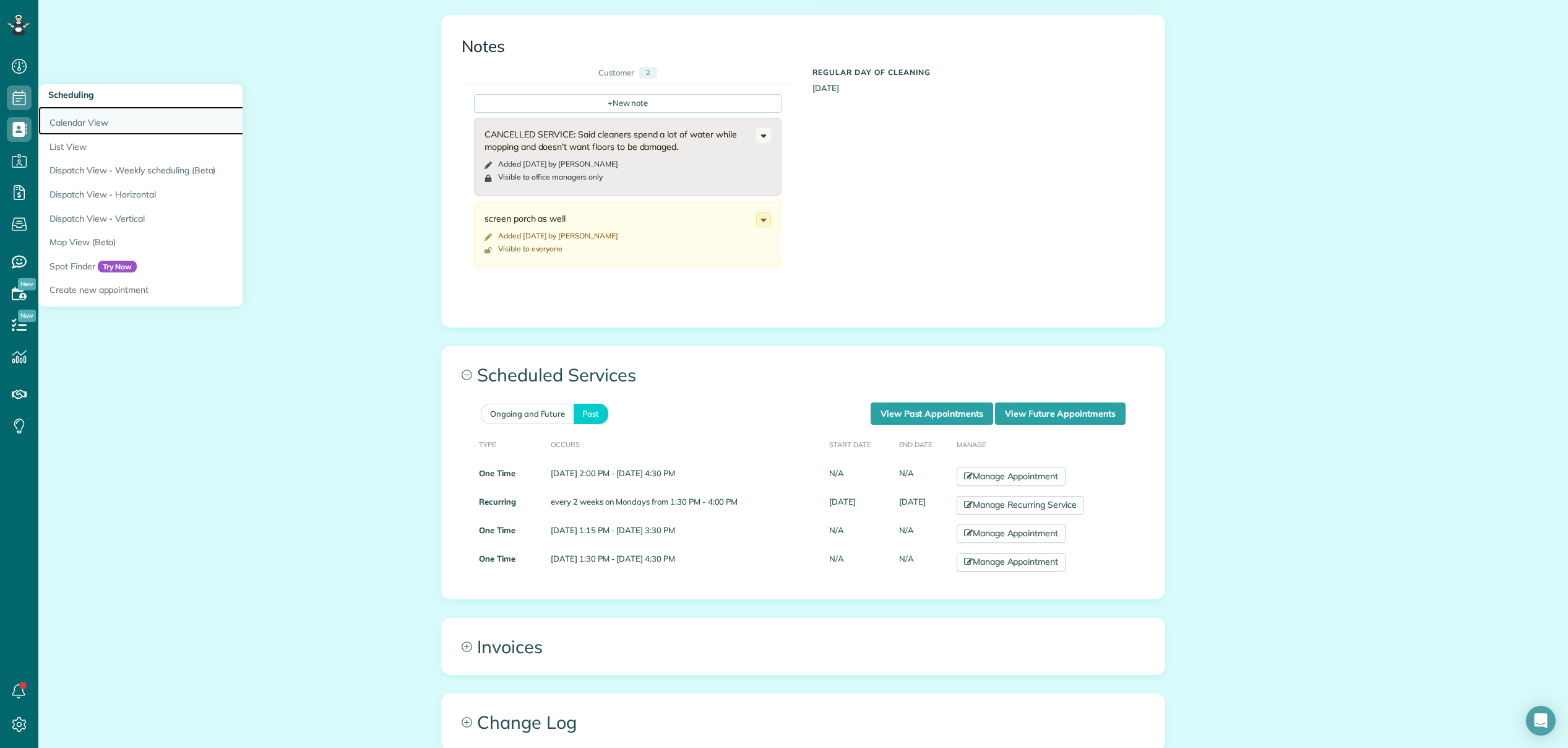
click at [60, 120] on link "Calendar View" at bounding box center [193, 120] width 310 height 28
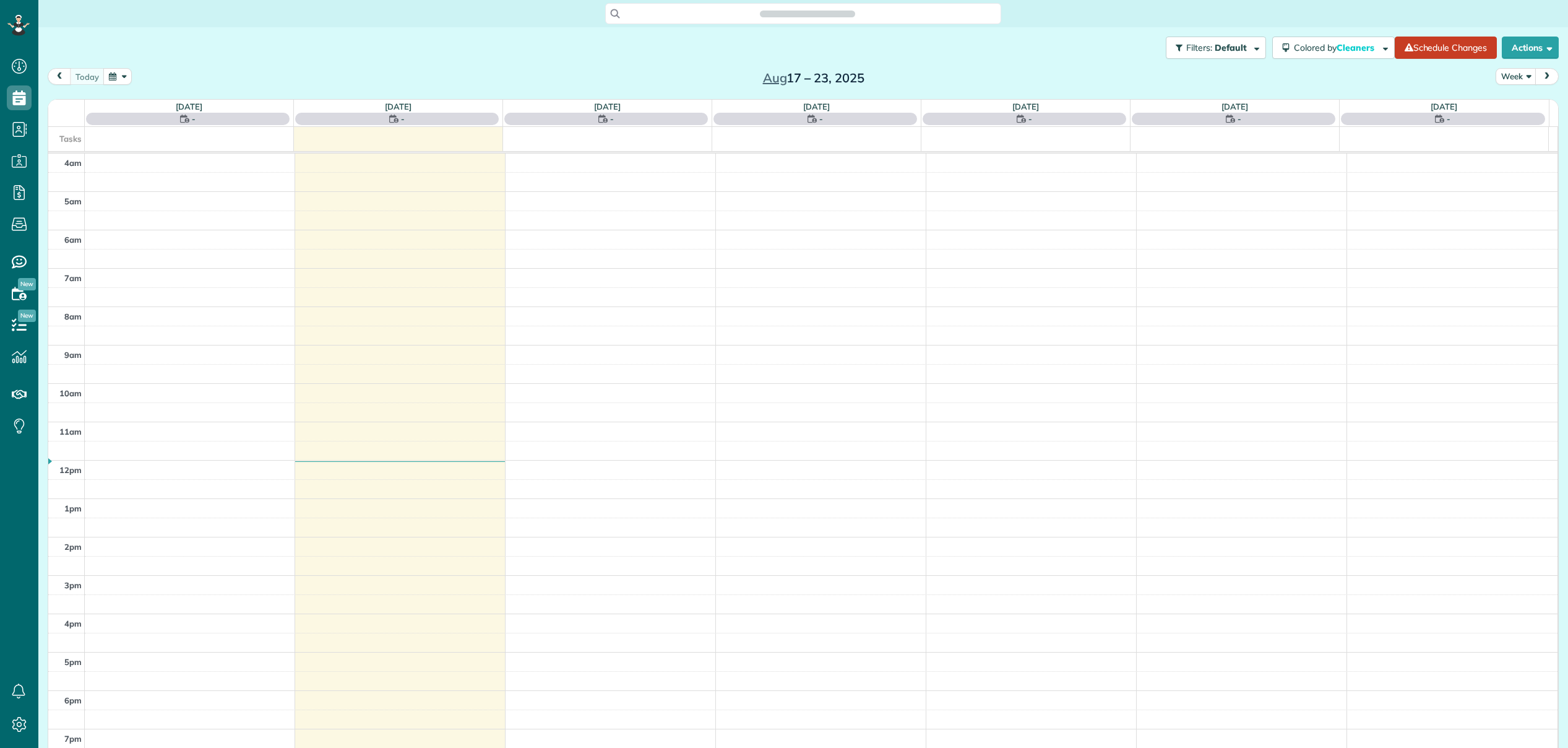
scroll to position [5, 5]
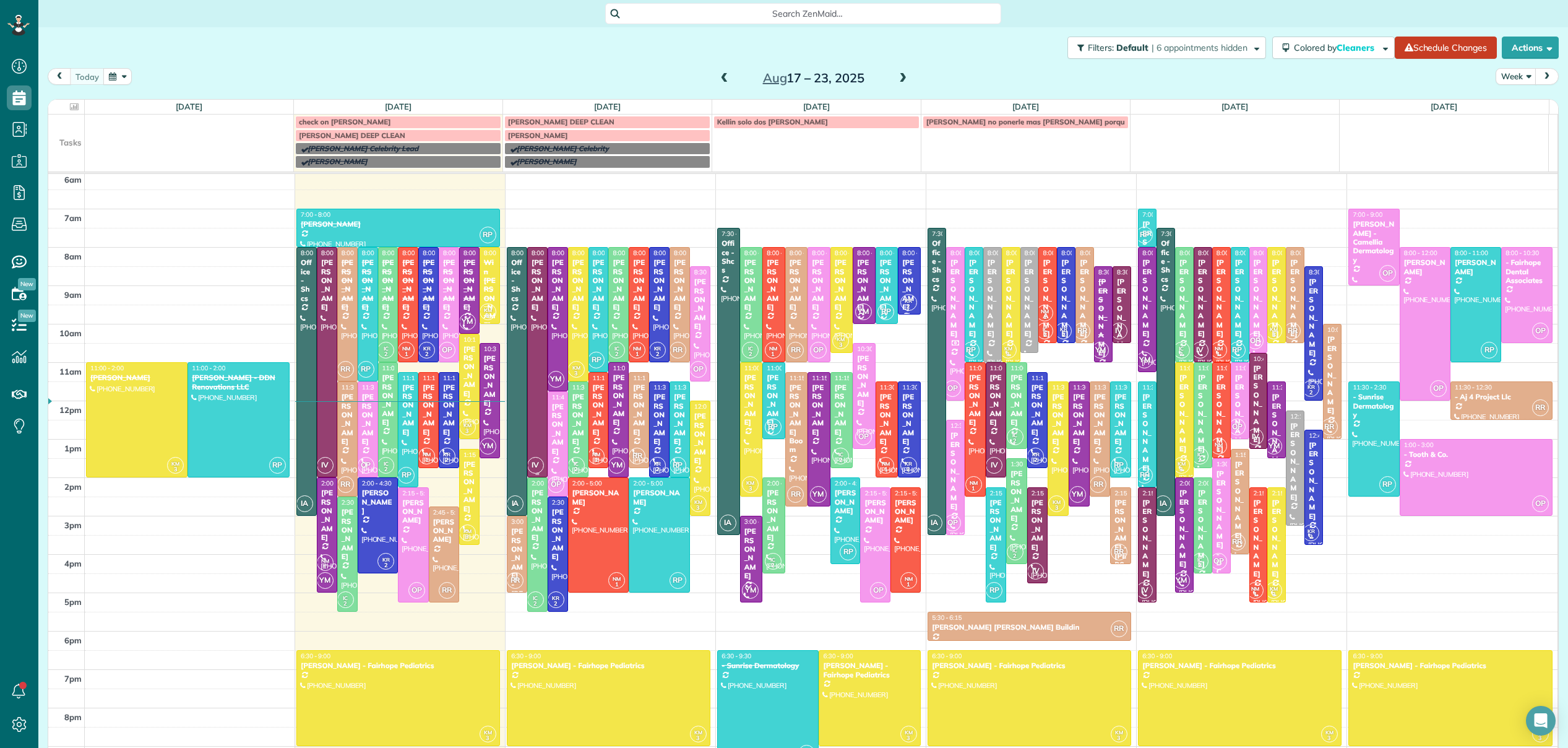
click at [533, 384] on div at bounding box center [537, 362] width 19 height 229
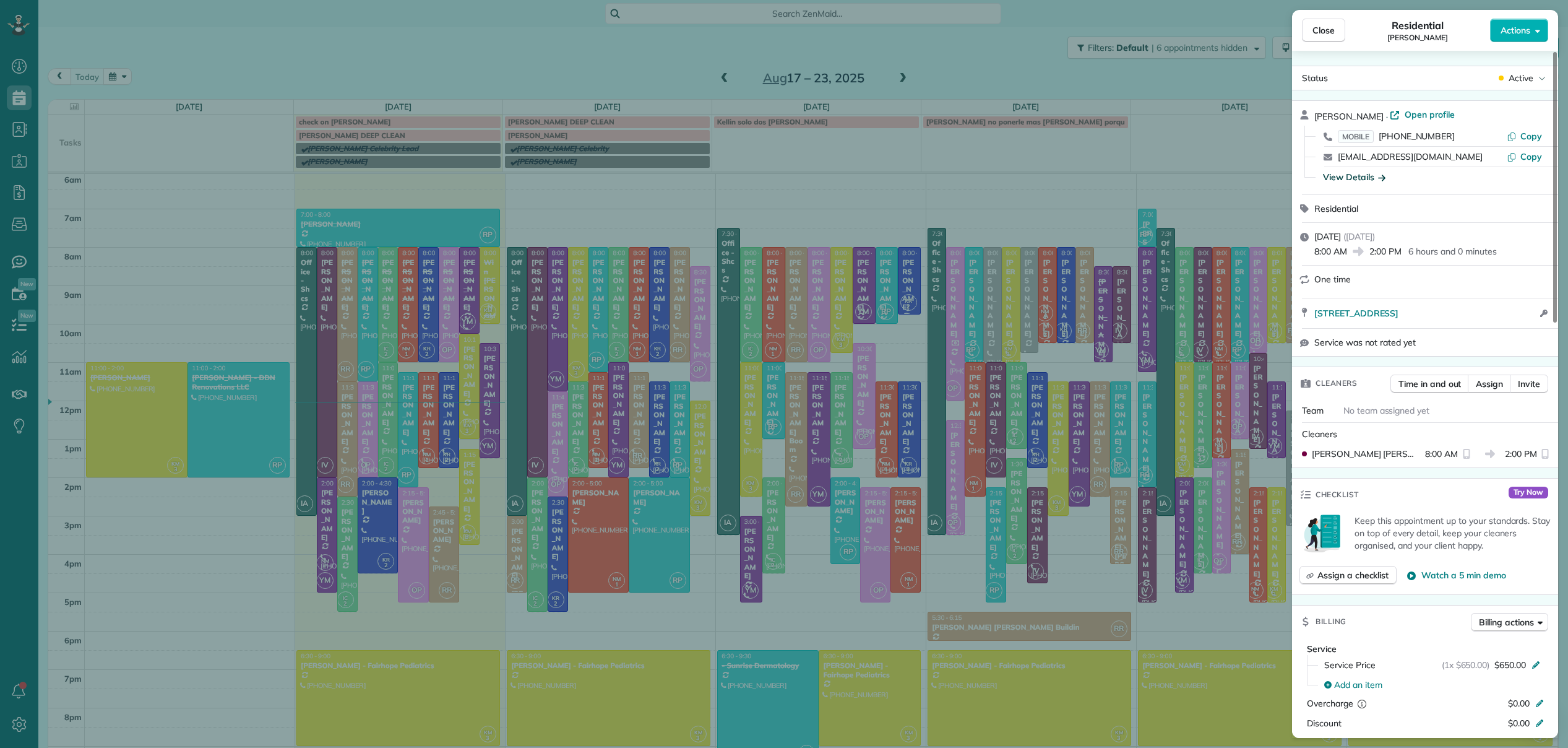
click at [1369, 175] on div "View Details" at bounding box center [1354, 178] width 63 height 13
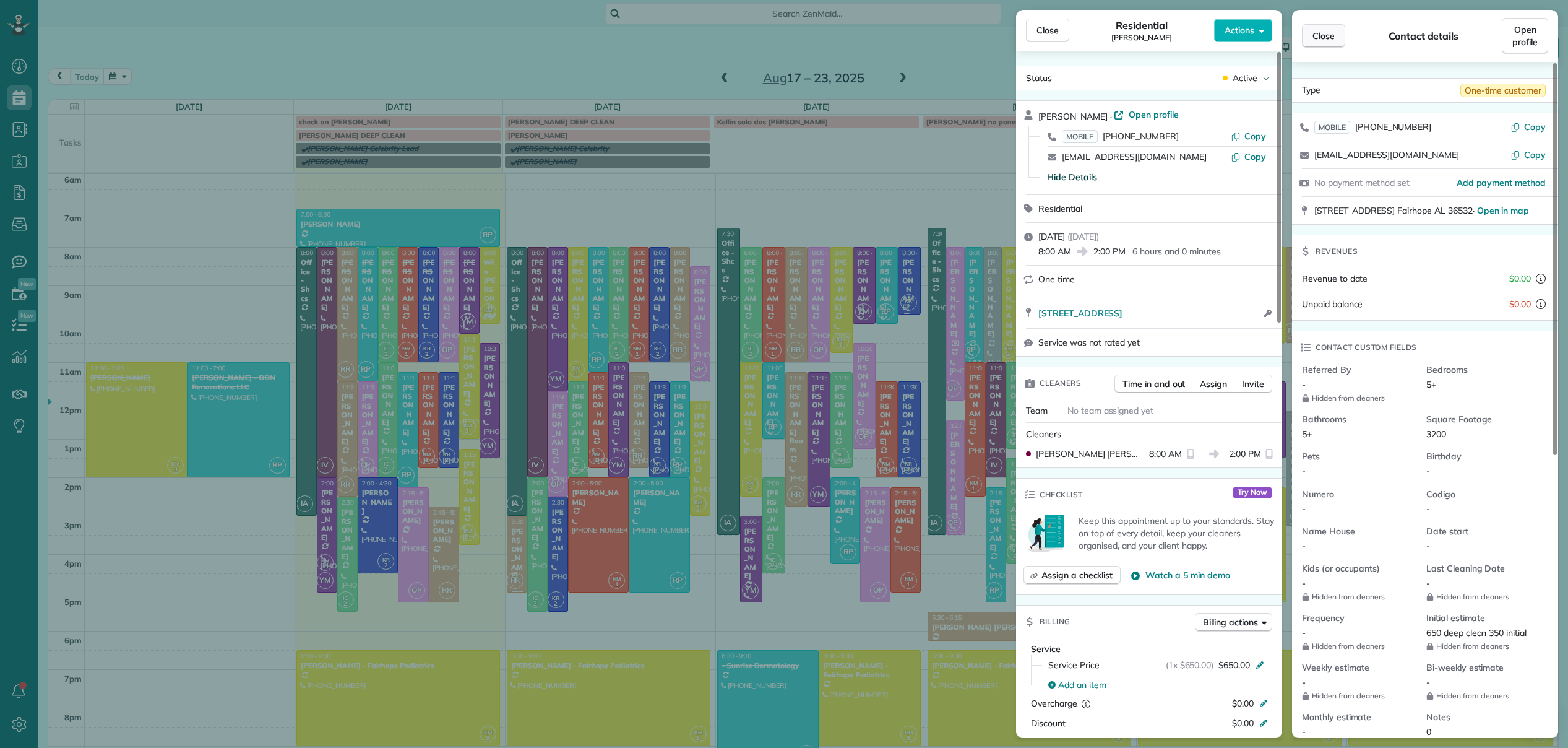
click at [1331, 39] on span "Close" at bounding box center [1323, 36] width 22 height 13
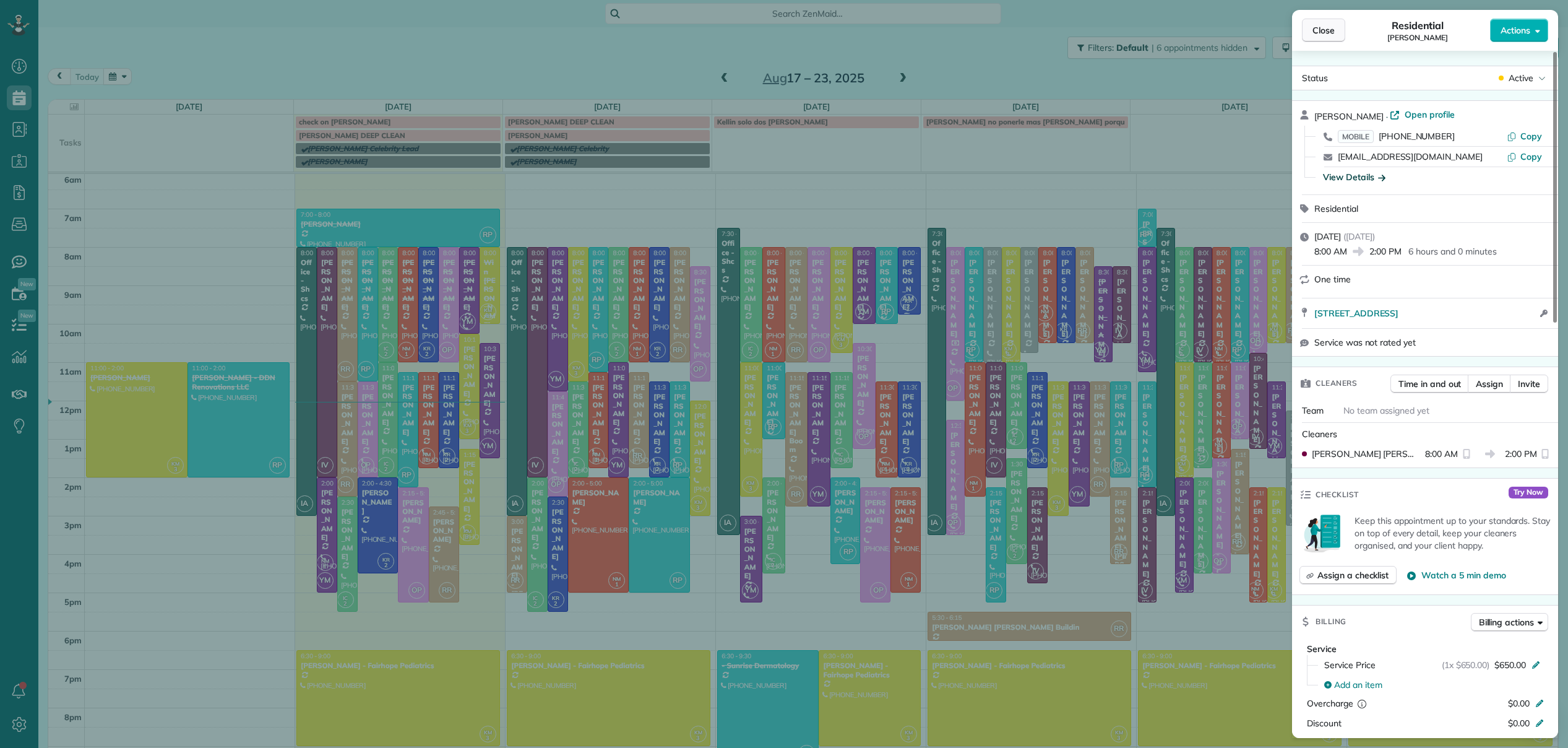
click at [1325, 34] on span "Close" at bounding box center [1323, 31] width 22 height 13
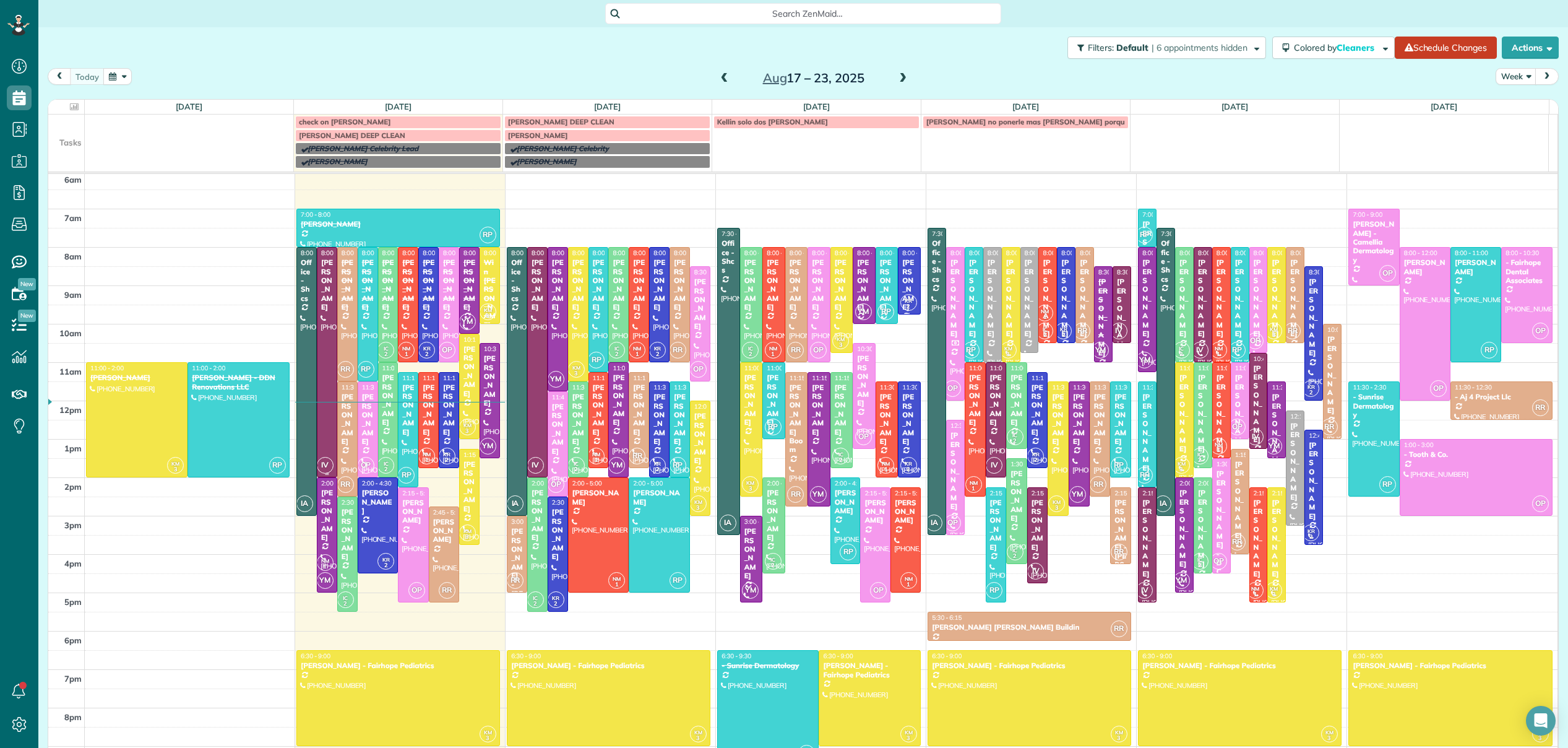
click at [325, 425] on div at bounding box center [327, 362] width 19 height 229
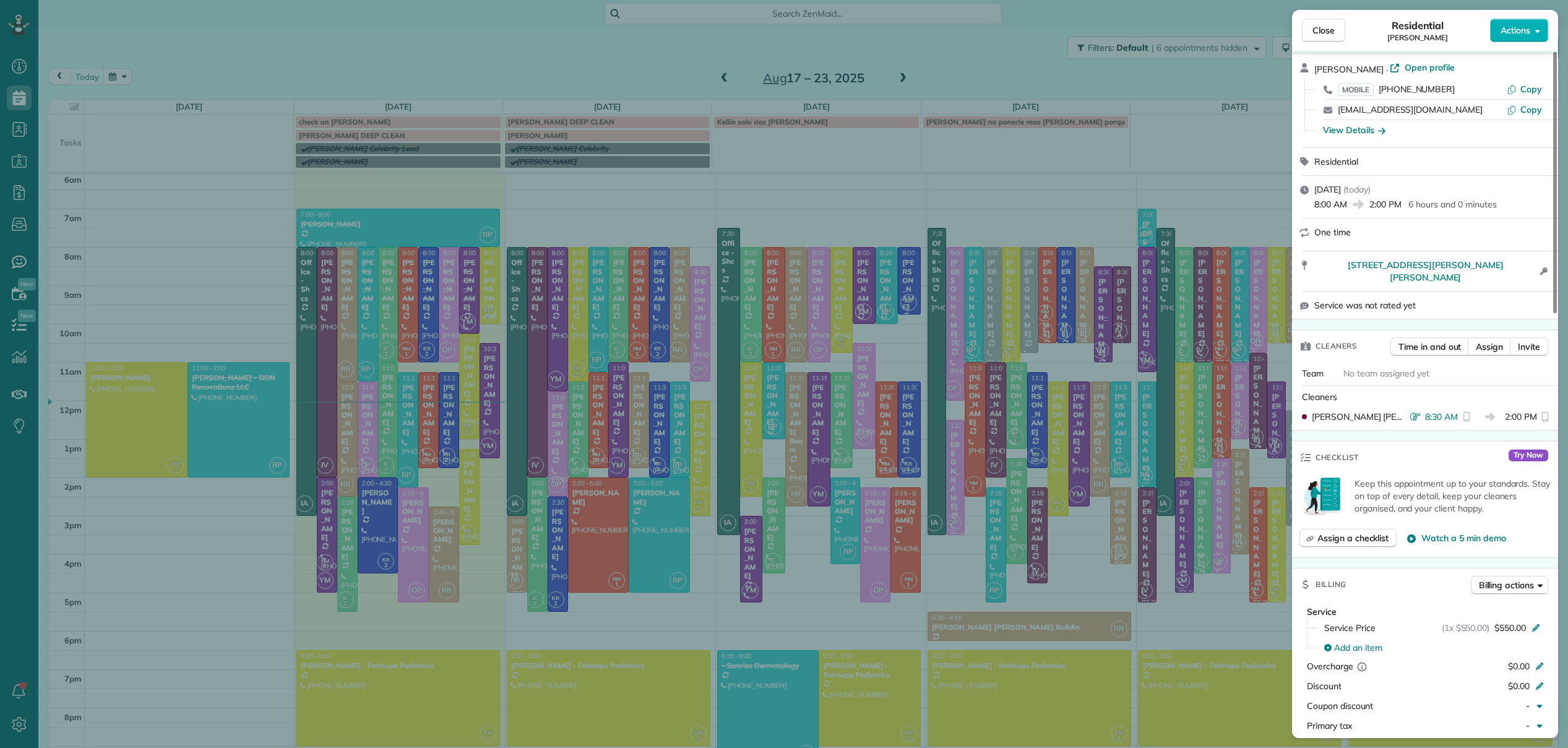
scroll to position [32, 0]
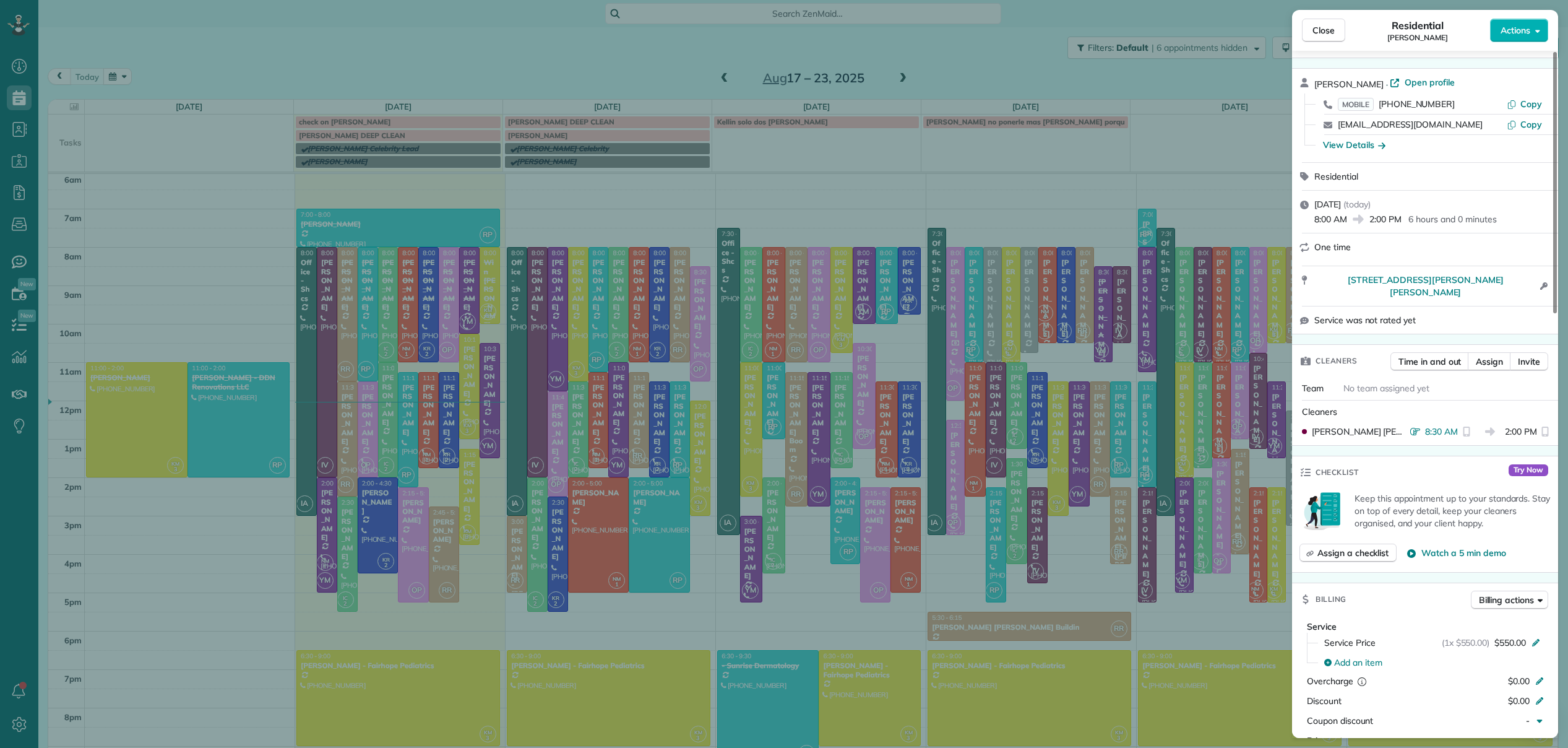
click at [991, 146] on div "Close Residential [PERSON_NAME] Actions Status Active [PERSON_NAME] · Open prof…" at bounding box center [784, 374] width 1568 height 748
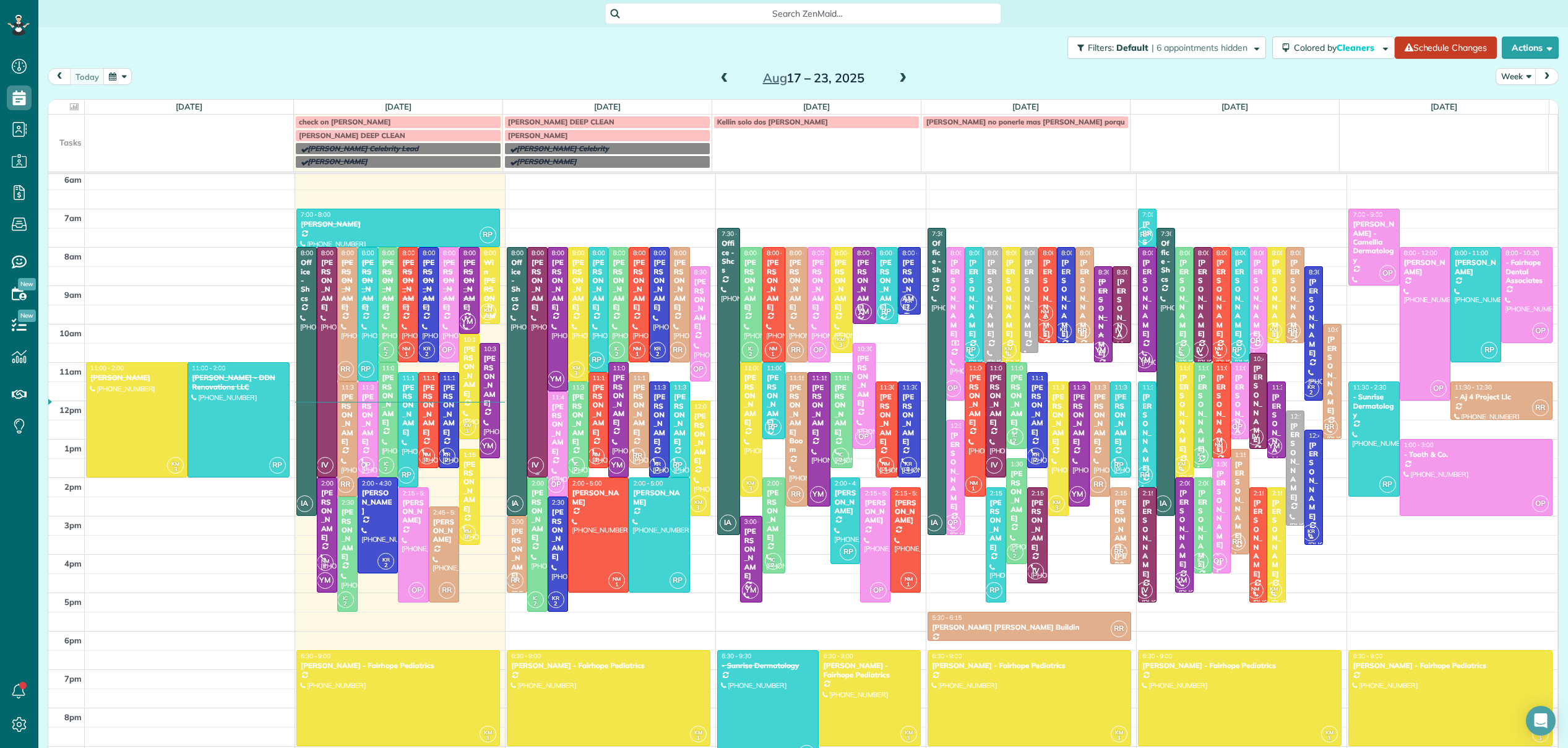
click at [534, 377] on div at bounding box center [537, 362] width 19 height 229
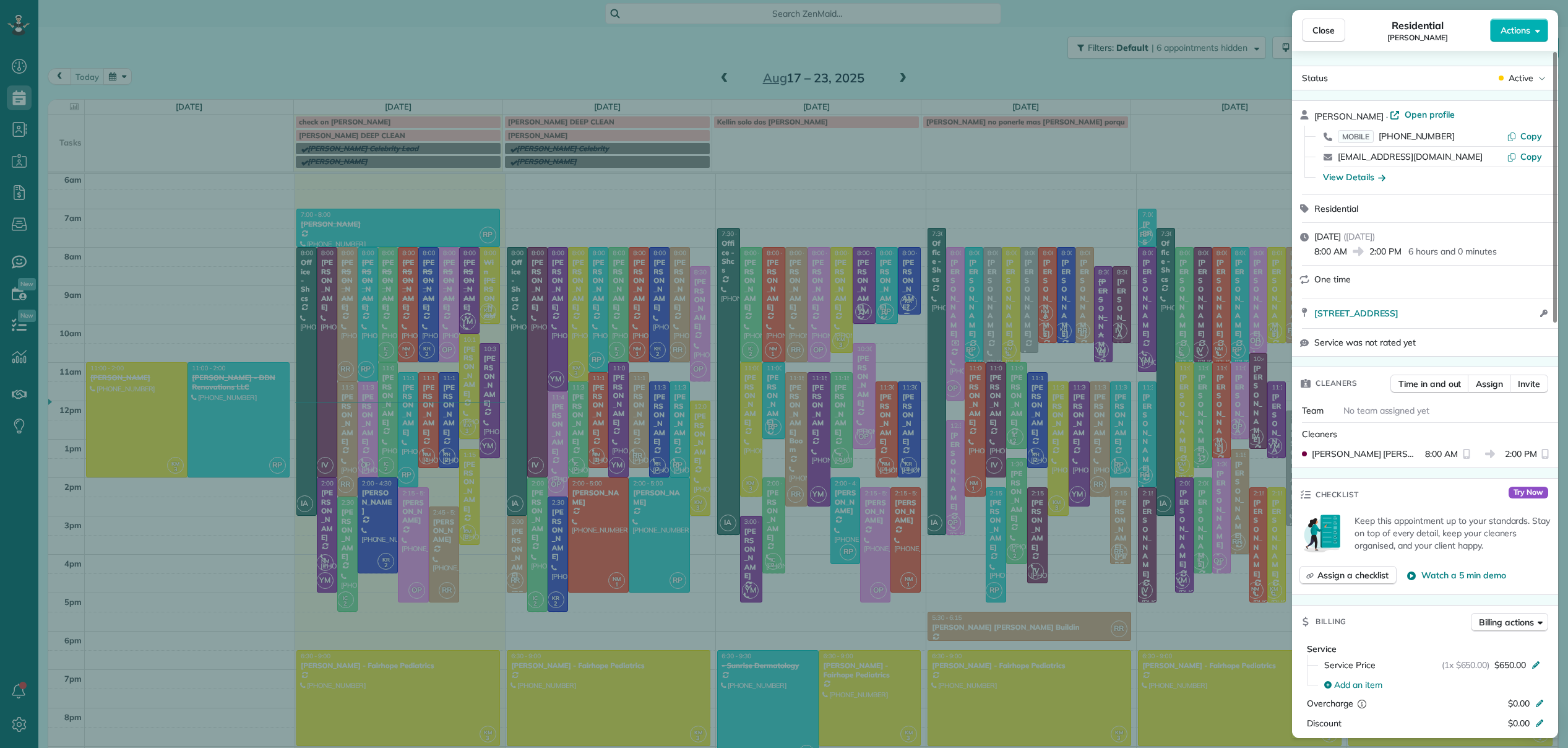
click at [1201, 143] on div "Close Residential [PERSON_NAME] Actions Status Active [PERSON_NAME] · Open prof…" at bounding box center [784, 374] width 1568 height 748
